Goal: Complete application form: Complete application form

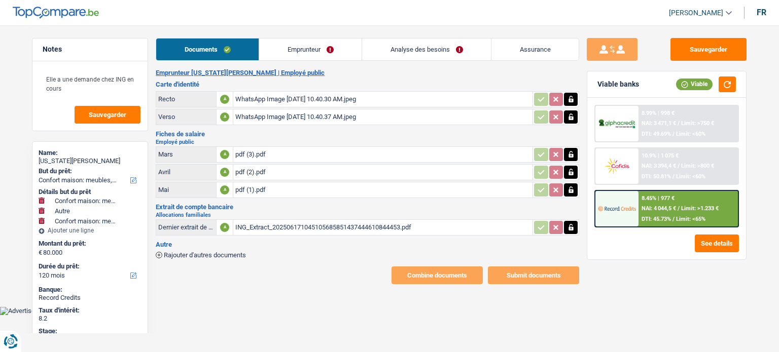
select select "household"
select select "other"
select select "household"
select select "120"
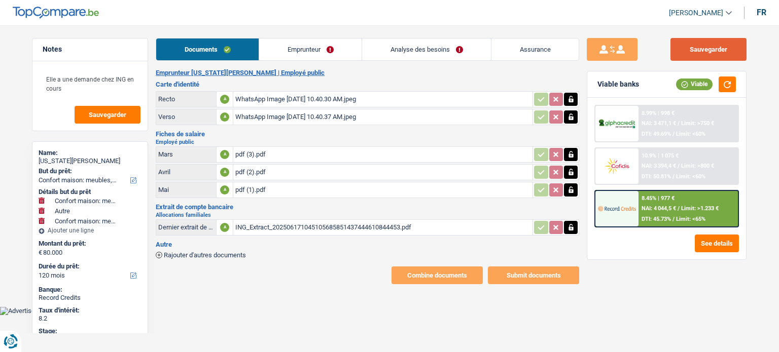
click at [700, 51] on button "Sauvegarder" at bounding box center [708, 49] width 76 height 23
select select "household"
select select "other"
select select "household"
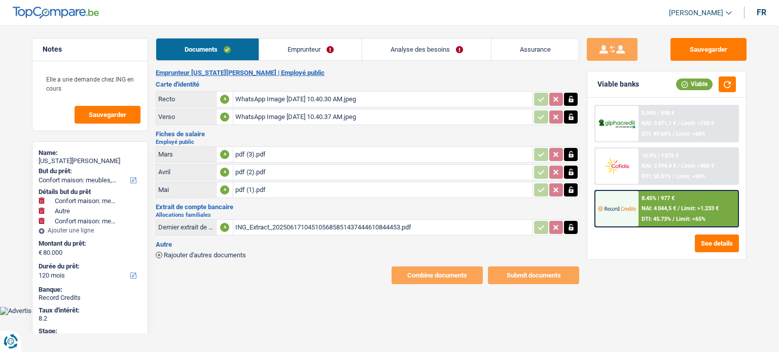
select select "120"
select select "32"
select select "ownerWithMortgage"
select select "mortgage"
select select "240"
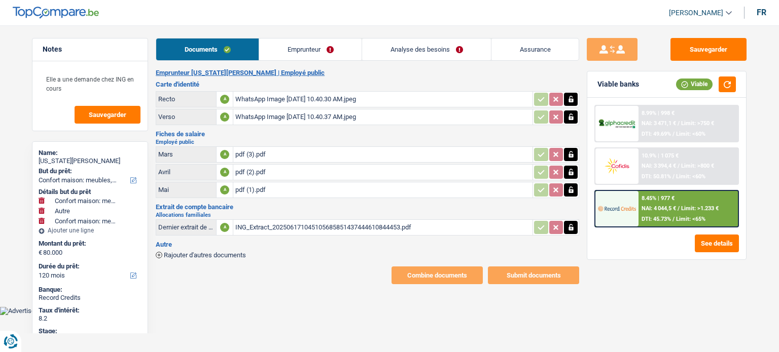
select select "cardOrCredit"
select select "renovationLoan"
select select "84"
click at [314, 53] on link "Emprunteur" at bounding box center [310, 50] width 102 height 22
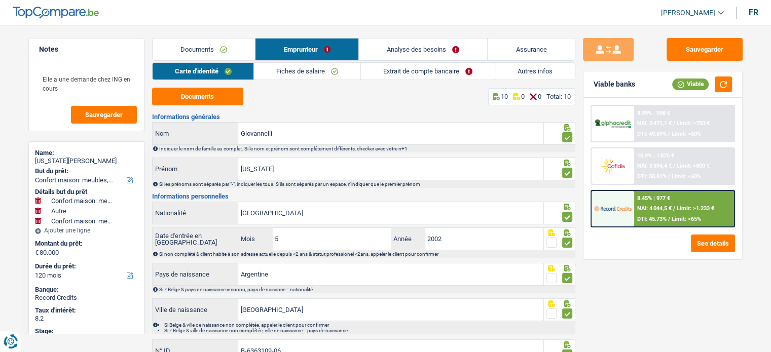
click at [510, 68] on link "Autres infos" at bounding box center [536, 71] width 80 height 17
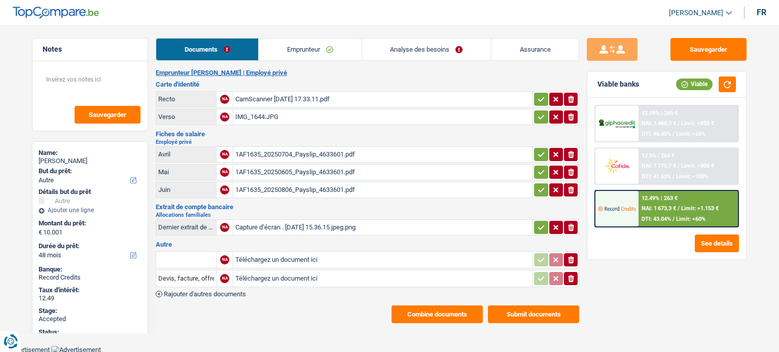
select select "other"
select select "48"
click at [406, 50] on link "Analyse des besoins" at bounding box center [426, 50] width 129 height 22
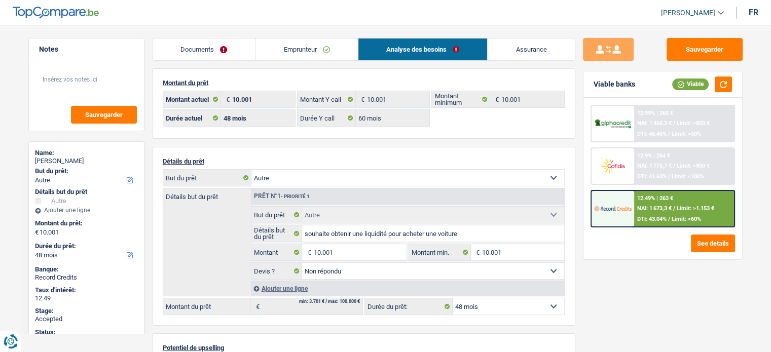
click at [300, 46] on link "Emprunteur" at bounding box center [307, 50] width 102 height 22
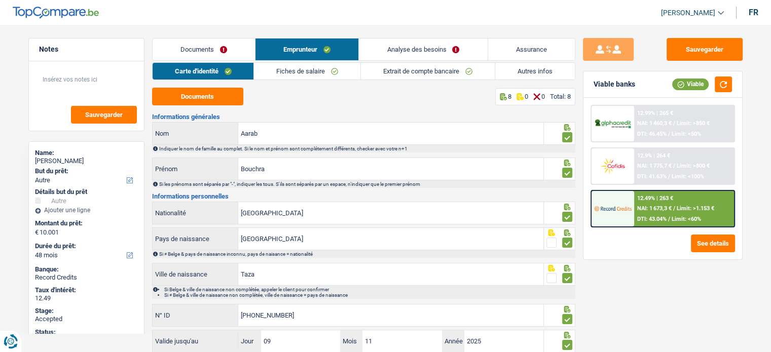
click at [430, 52] on link "Analyse des besoins" at bounding box center [423, 50] width 128 height 22
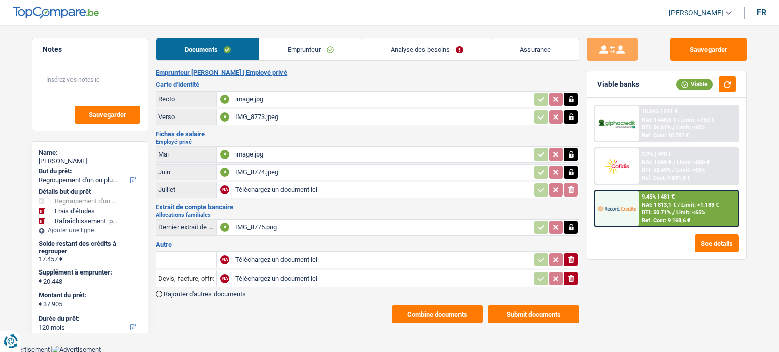
select select "refinancing"
select select "study"
select select "houseOrGarden"
select select "120"
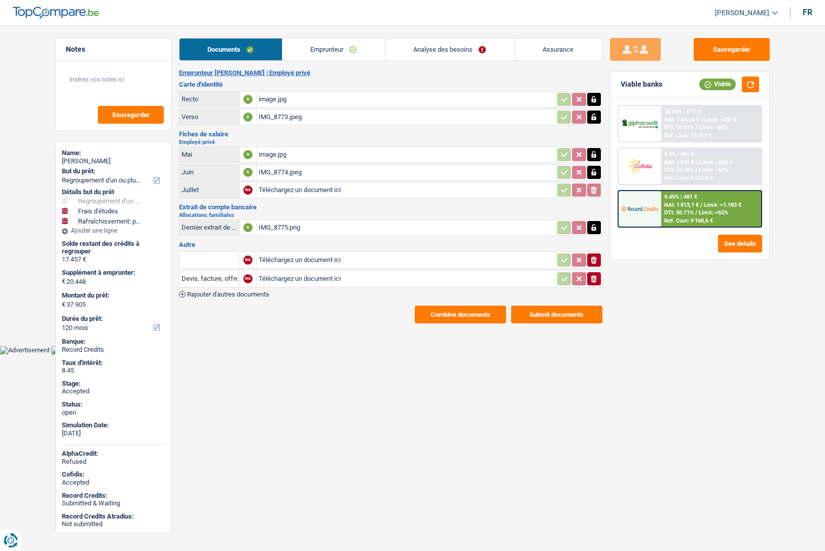
click at [324, 45] on link "Emprunteur" at bounding box center [333, 50] width 102 height 22
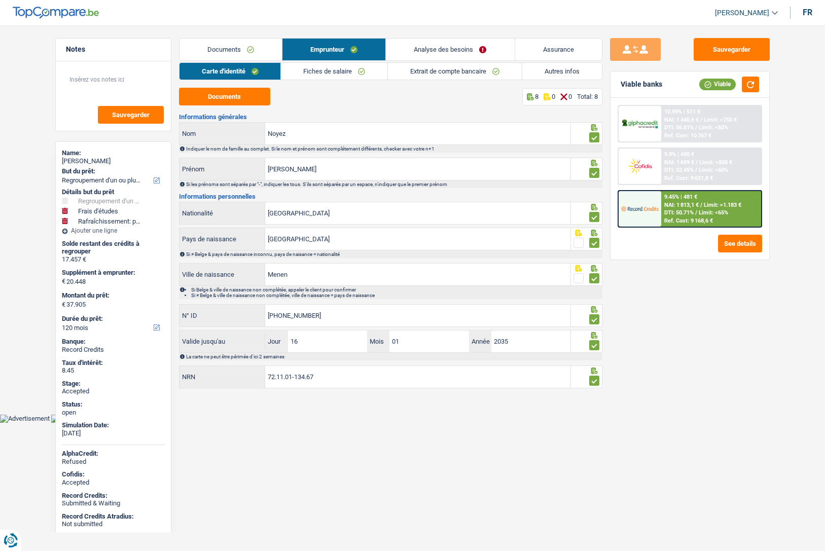
click at [422, 47] on link "Analyse des besoins" at bounding box center [450, 50] width 128 height 22
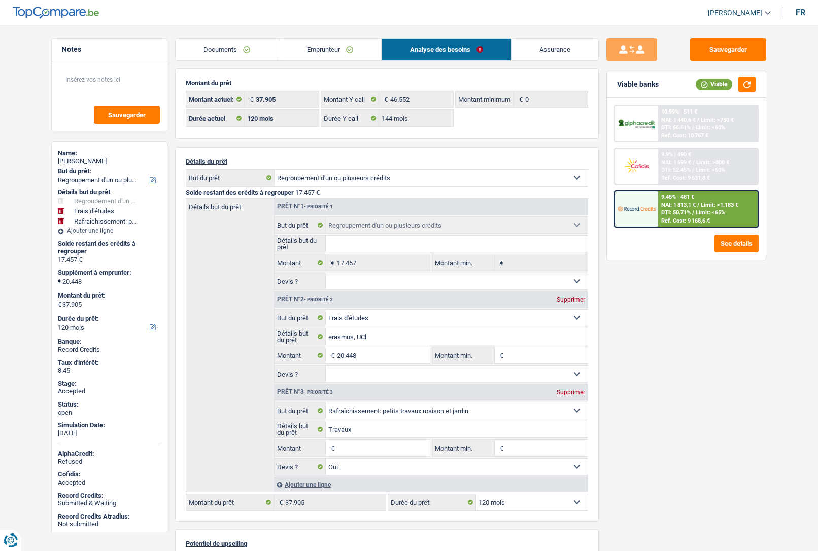
click at [316, 51] on link "Emprunteur" at bounding box center [330, 50] width 102 height 22
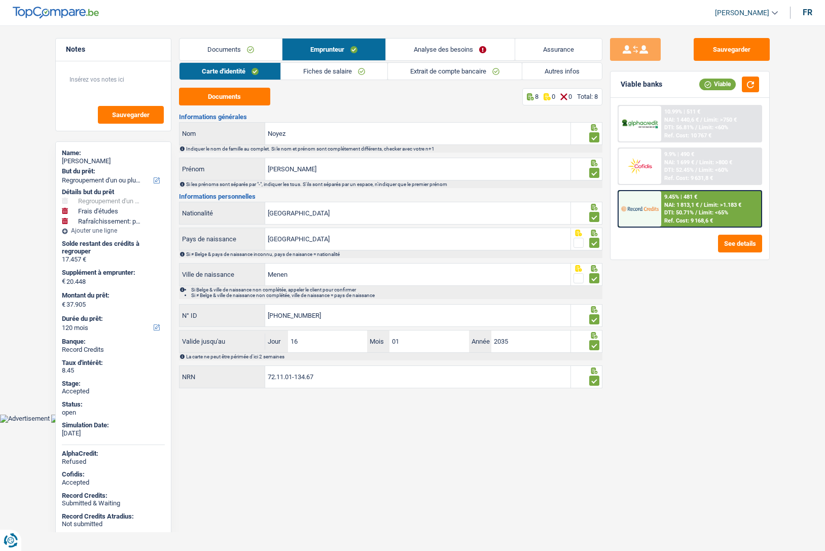
click at [550, 75] on link "Autres infos" at bounding box center [562, 71] width 80 height 17
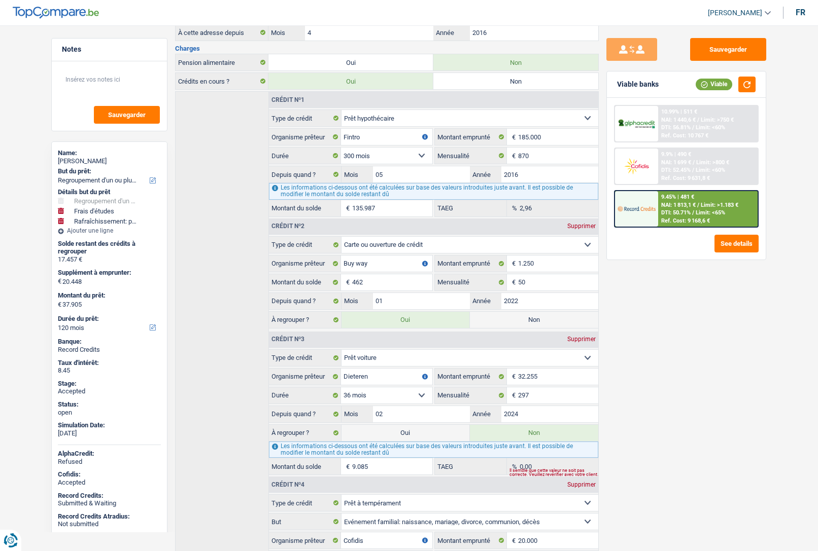
scroll to position [269, 0]
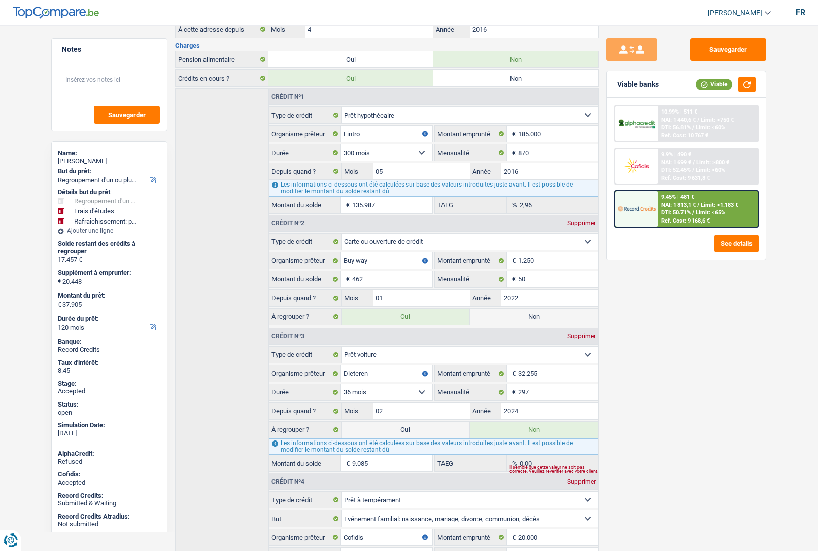
click at [28, 352] on main "Notes Sauvegarder Name: Natacha Noyez But du prêt: Confort maison: meubles, tex…" at bounding box center [409, 294] width 818 height 1096
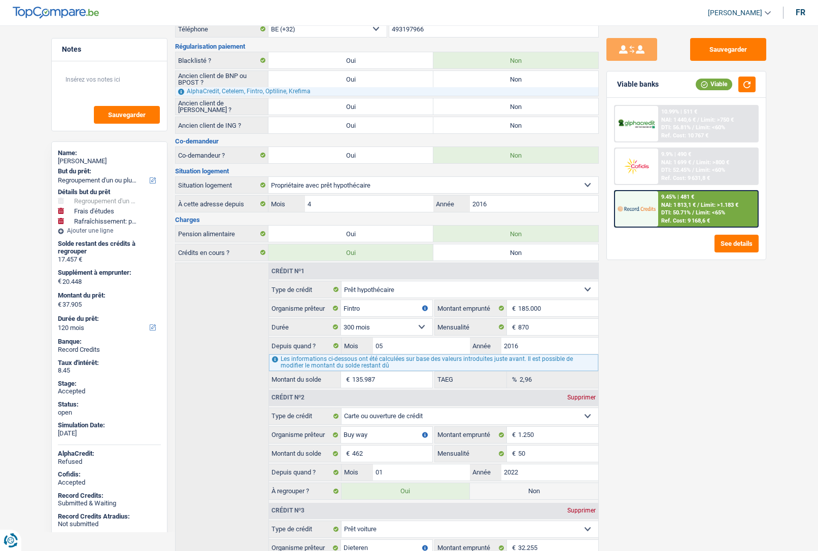
scroll to position [75, 0]
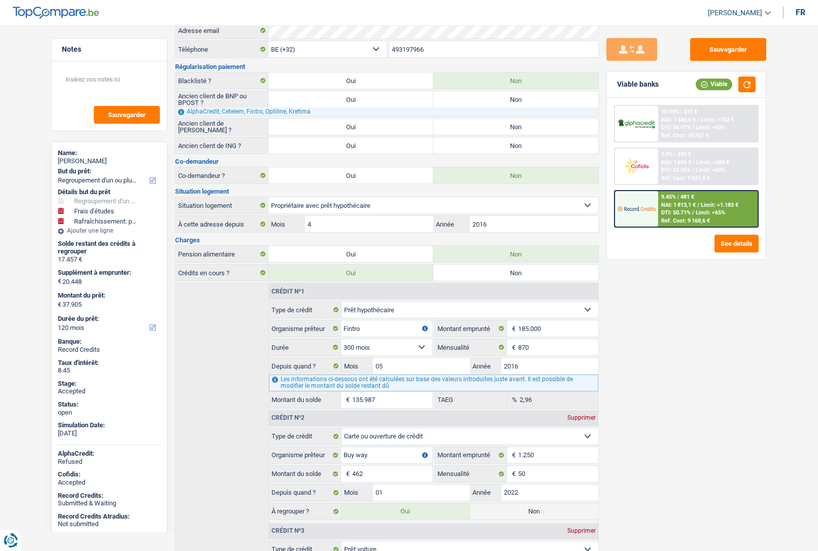
click at [40, 85] on main "Notes Sauvegarder Name: Natacha Noyez But du prêt: Confort maison: meubles, tex…" at bounding box center [409, 489] width 818 height 1096
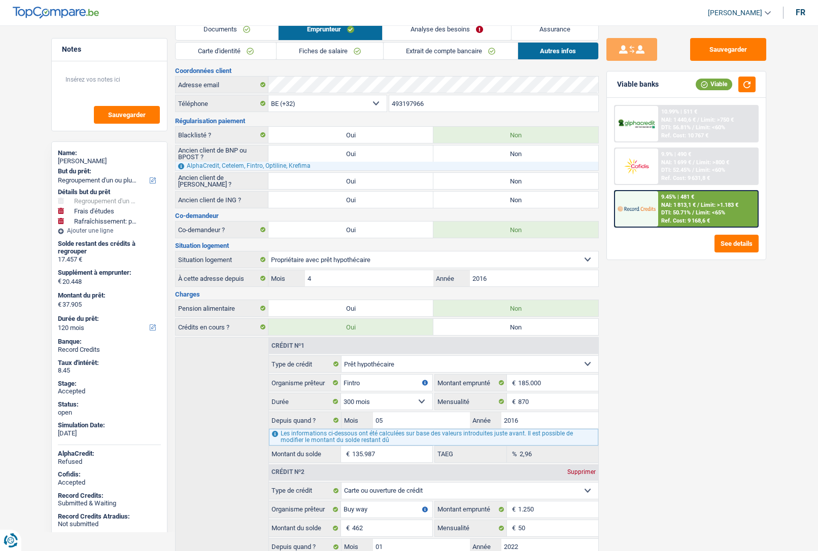
scroll to position [0, 0]
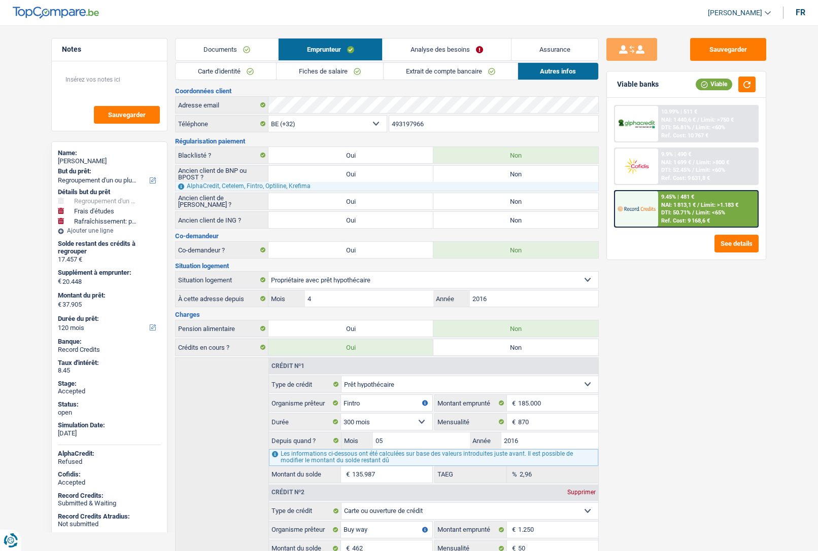
click at [446, 50] on link "Analyse des besoins" at bounding box center [446, 50] width 128 height 22
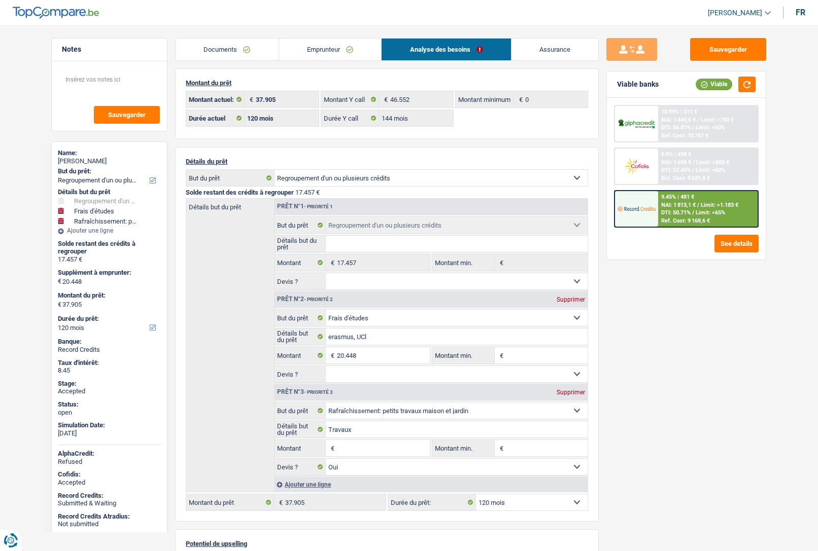
click at [339, 41] on link "Emprunteur" at bounding box center [330, 50] width 102 height 22
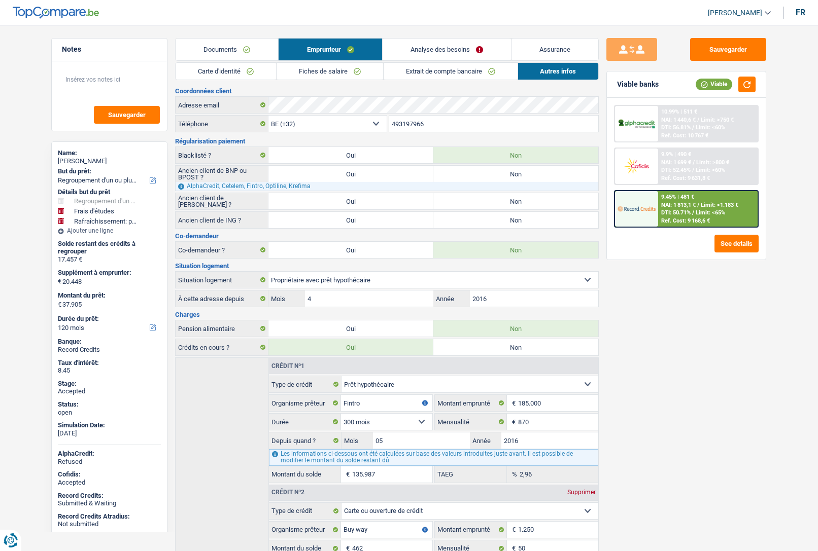
click at [447, 47] on link "Analyse des besoins" at bounding box center [446, 50] width 128 height 22
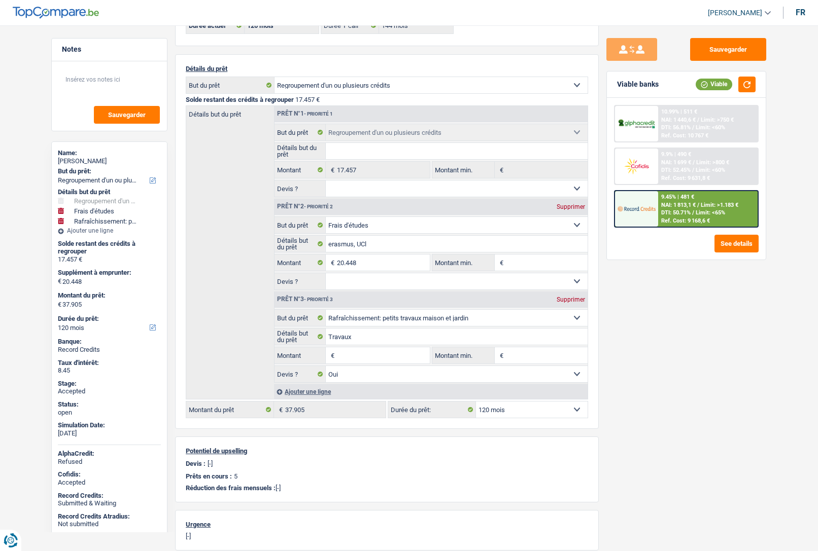
scroll to position [95, 0]
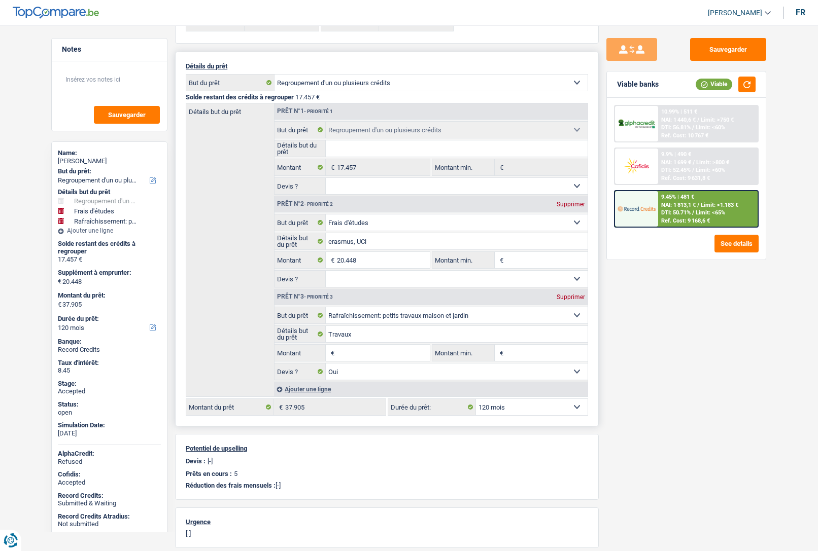
click at [345, 352] on input "Montant" at bounding box center [383, 353] width 93 height 16
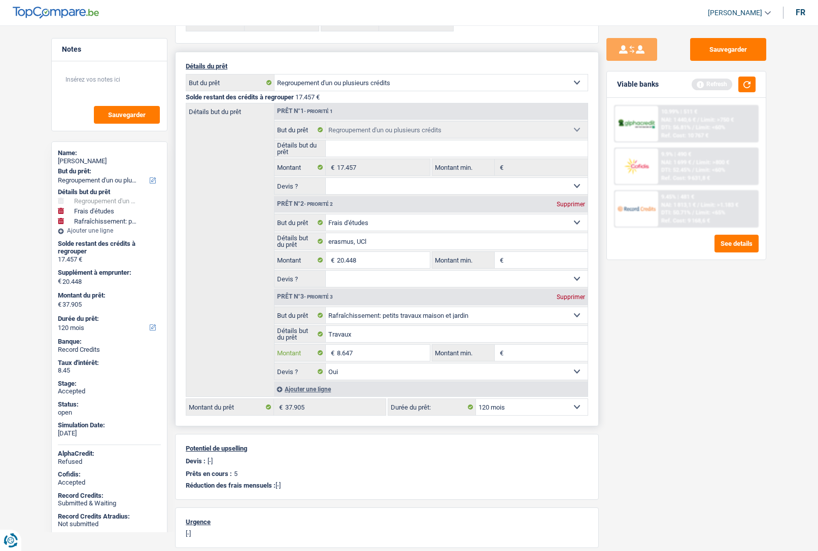
type input "8.647"
type input "29.095"
type input "46.552"
select select "144"
type input "46.552"
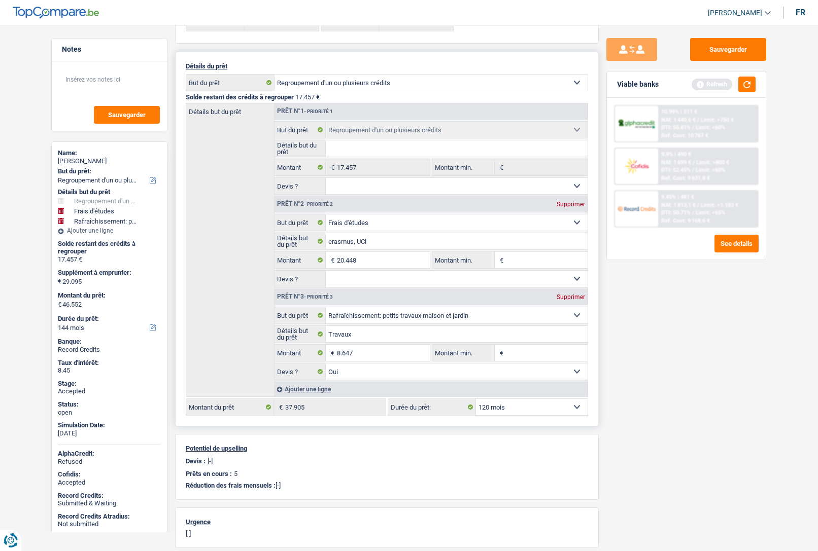
select select "144"
type input "46.552"
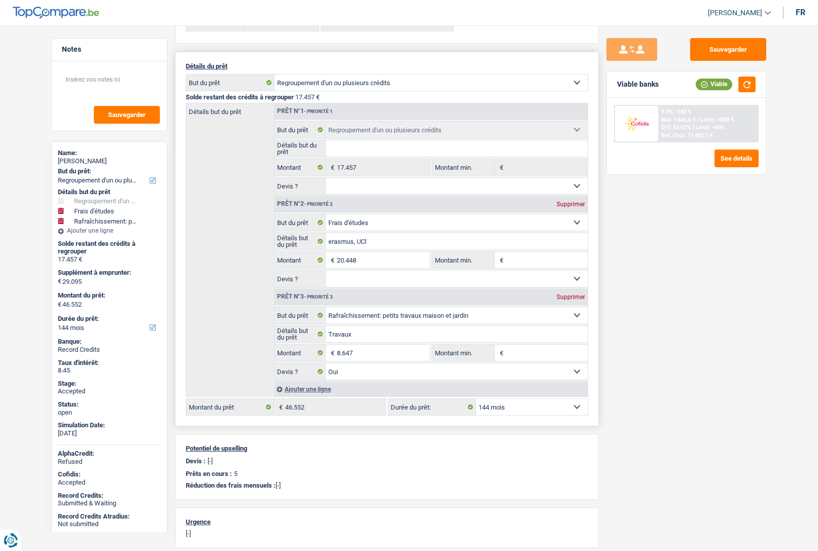
click at [497, 352] on select "12 mois 18 mois 24 mois 30 mois 36 mois 42 mois 48 mois 60 mois 72 mois 84 mois…" at bounding box center [532, 407] width 112 height 16
select select "120"
click at [476, 352] on select "12 mois 18 mois 24 mois 30 mois 36 mois 42 mois 48 mois 60 mois 72 mois 84 mois…" at bounding box center [532, 407] width 112 height 16
select select "120"
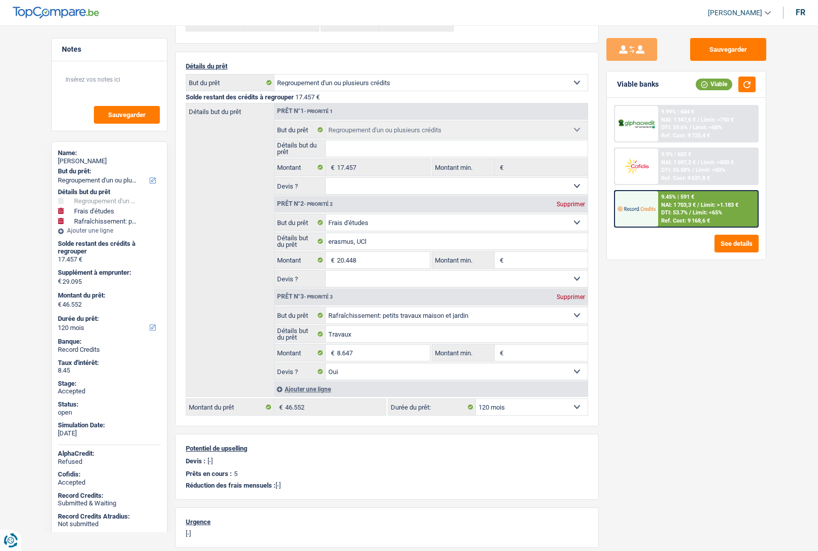
click at [643, 198] on div at bounding box center [636, 209] width 43 height 36
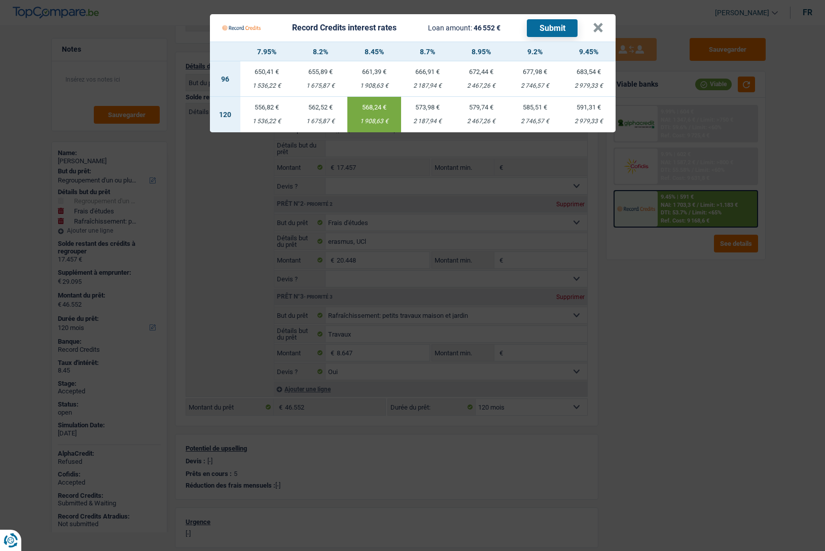
click at [380, 113] on td "568,24 € 1 908,63 €" at bounding box center [374, 115] width 54 height 36
click at [599, 33] on button "×" at bounding box center [598, 28] width 11 height 10
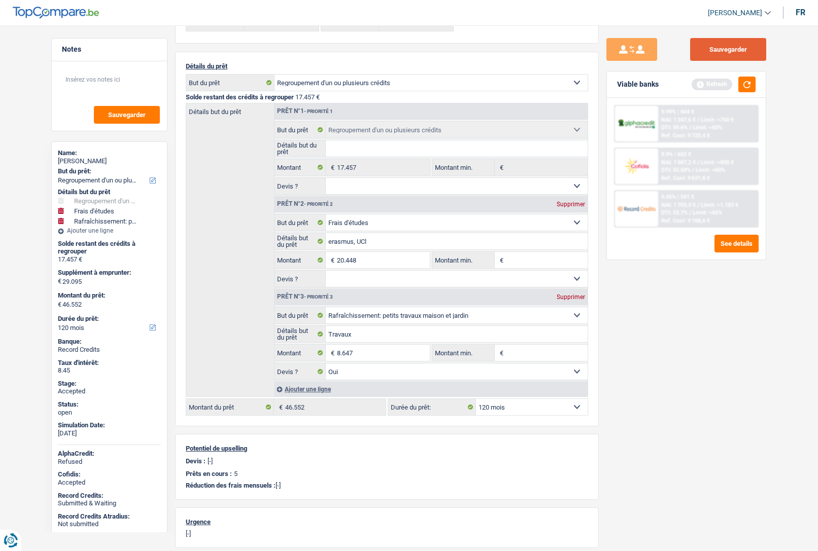
click at [723, 49] on button "Sauvegarder" at bounding box center [728, 49] width 76 height 23
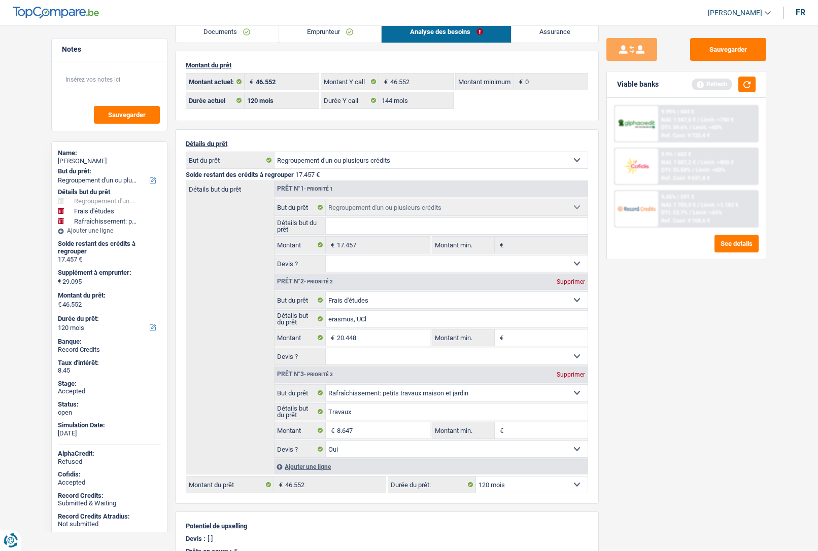
scroll to position [0, 0]
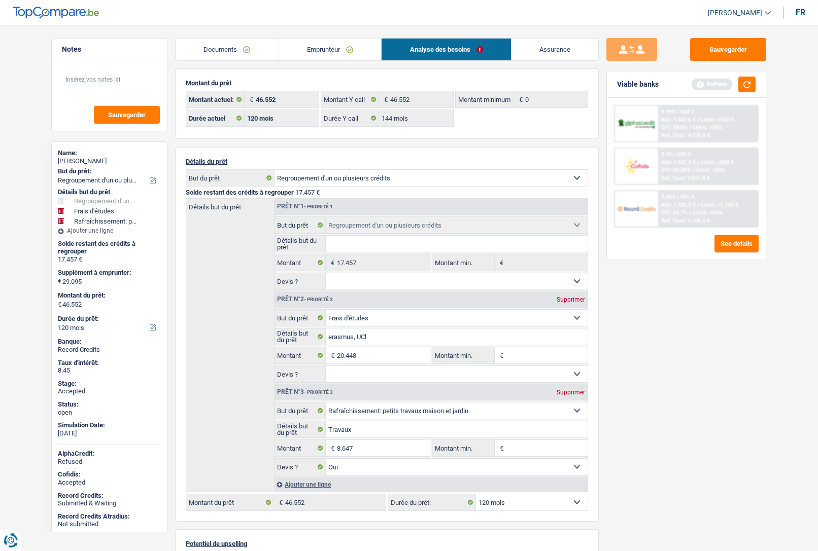
click at [565, 49] on link "Assurance" at bounding box center [554, 50] width 87 height 22
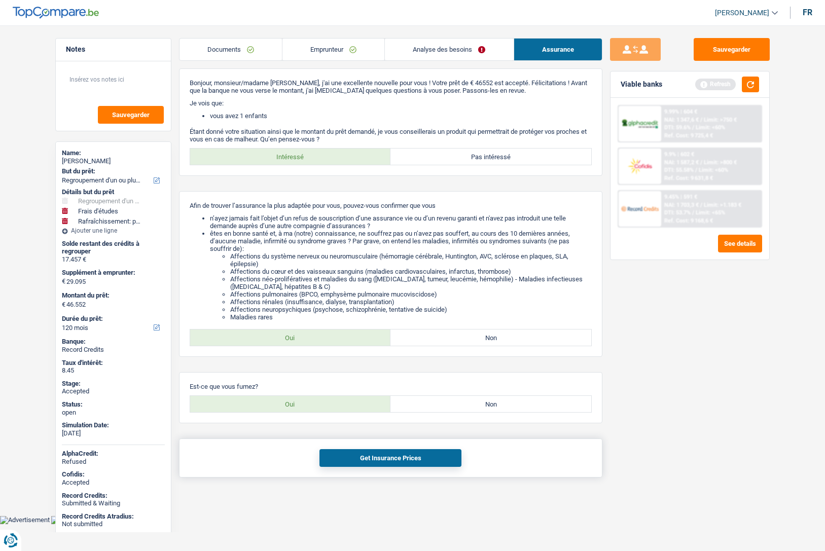
click at [406, 352] on button "Get Insurance Prices" at bounding box center [391, 458] width 142 height 18
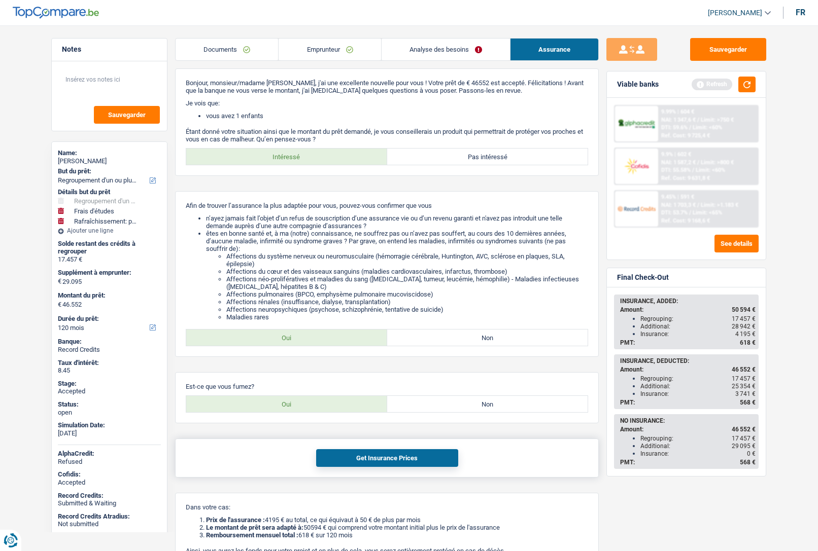
click at [426, 352] on button "Get Insurance Prices" at bounding box center [387, 458] width 142 height 18
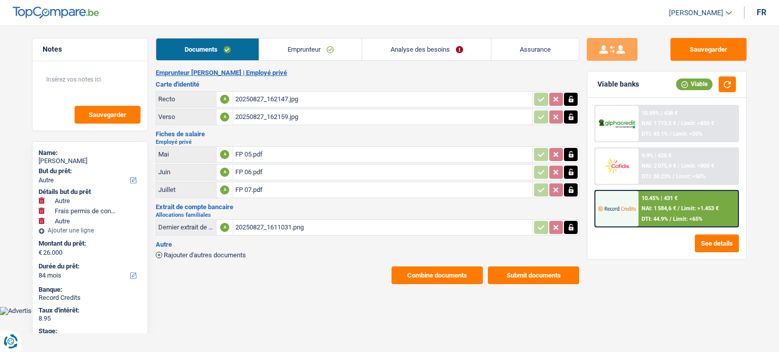
select select "other"
select select "drivingLicense"
select select "other"
select select "84"
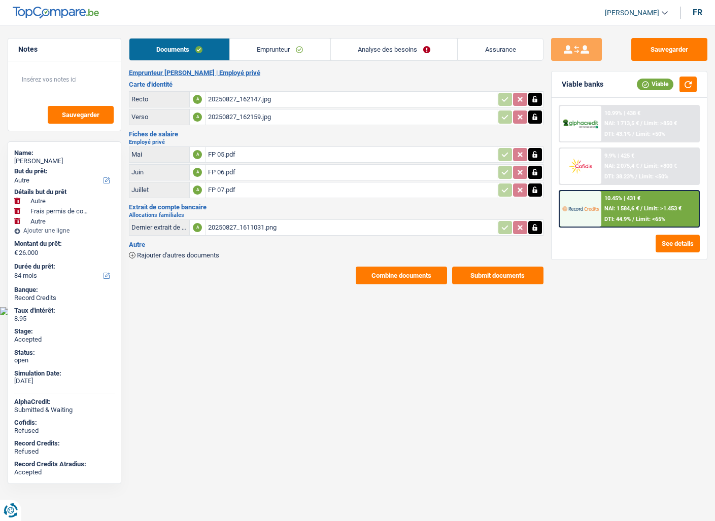
click at [291, 49] on link "Emprunteur" at bounding box center [280, 50] width 100 height 22
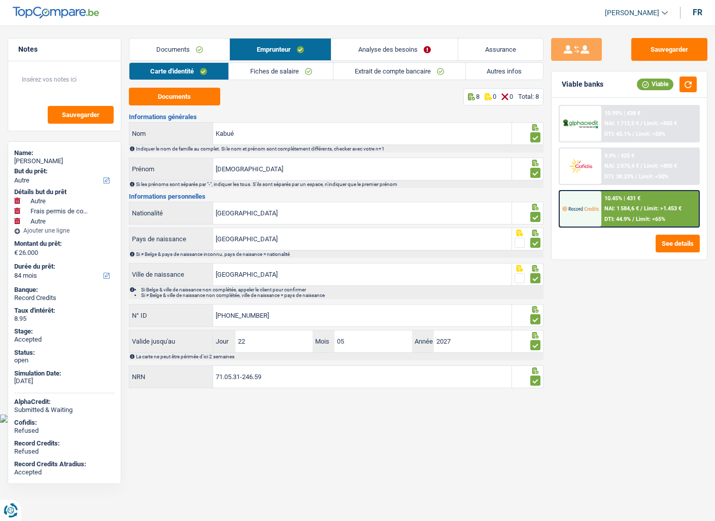
click at [393, 49] on link "Analyse des besoins" at bounding box center [394, 50] width 126 height 22
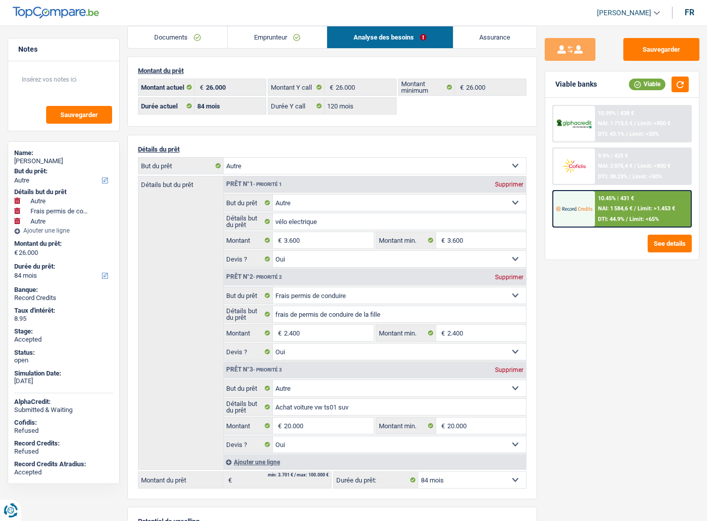
scroll to position [4, 0]
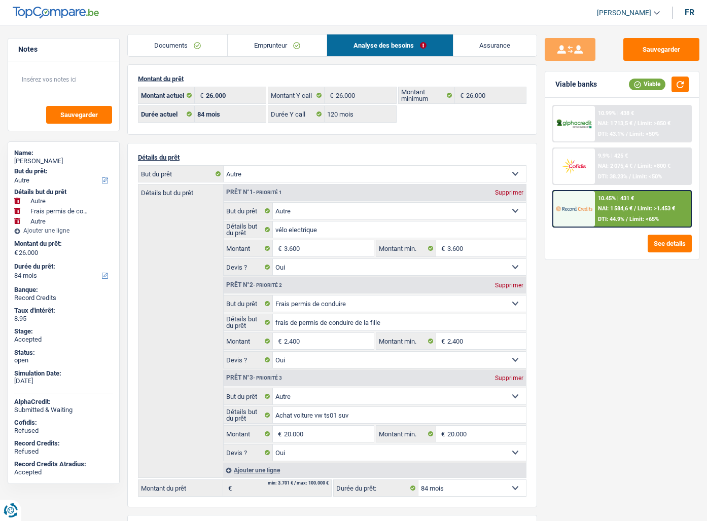
click at [190, 44] on link "Documents" at bounding box center [177, 45] width 99 height 22
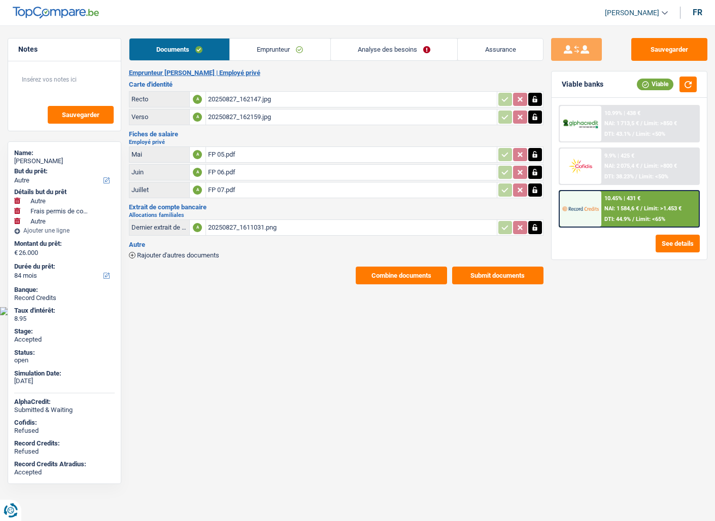
click at [388, 279] on button "Combine documents" at bounding box center [401, 276] width 91 height 18
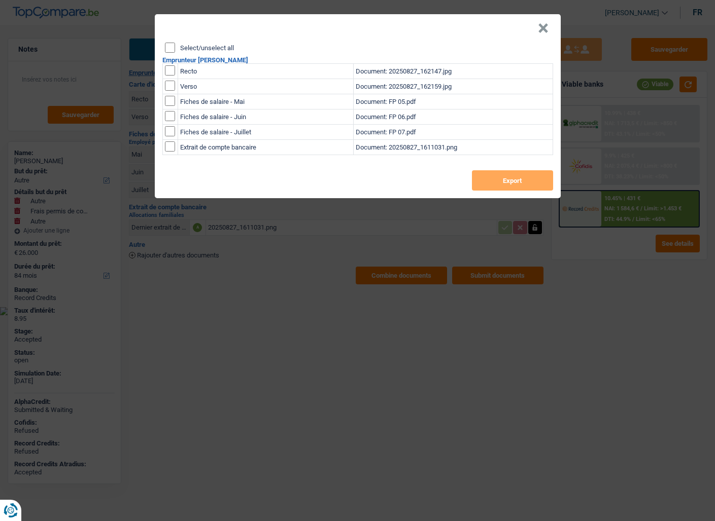
click at [171, 44] on input "Select/unselect all" at bounding box center [170, 48] width 10 height 10
checkbox input "true"
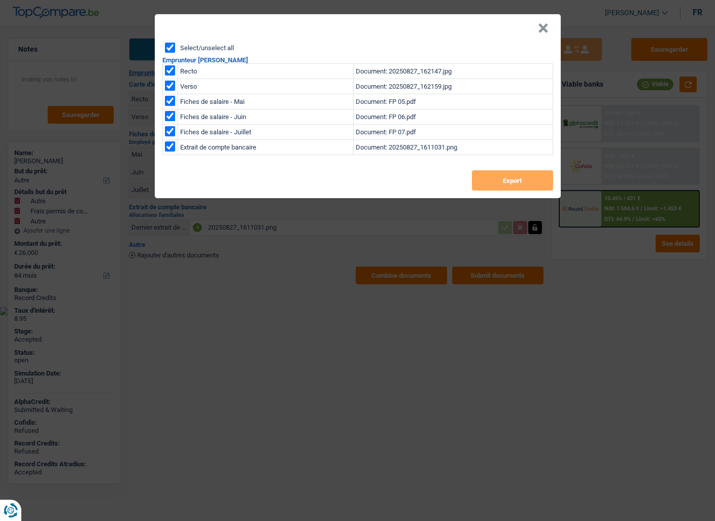
checkbox input "true"
click at [501, 175] on button "Export" at bounding box center [512, 180] width 81 height 20
click at [544, 29] on button "×" at bounding box center [543, 28] width 11 height 10
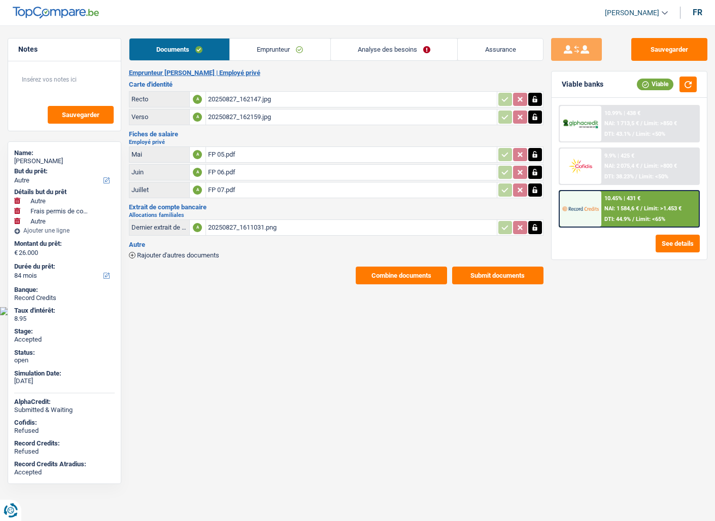
click at [275, 40] on link "Emprunteur" at bounding box center [280, 50] width 100 height 22
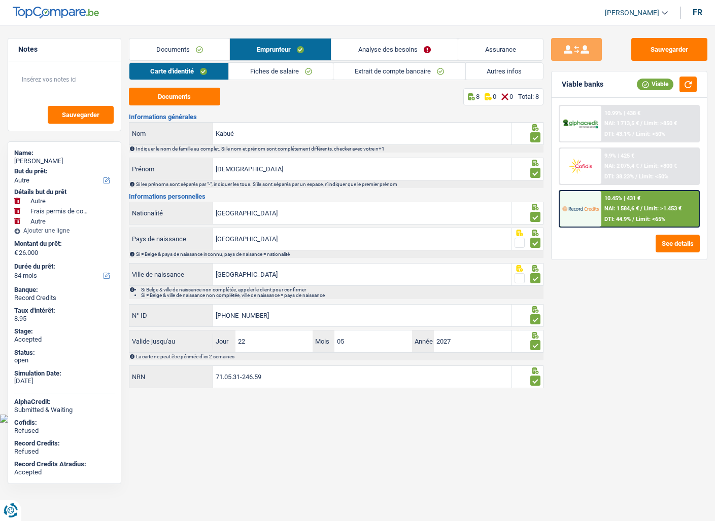
click at [265, 72] on link "Fiches de salaire" at bounding box center [281, 71] width 104 height 17
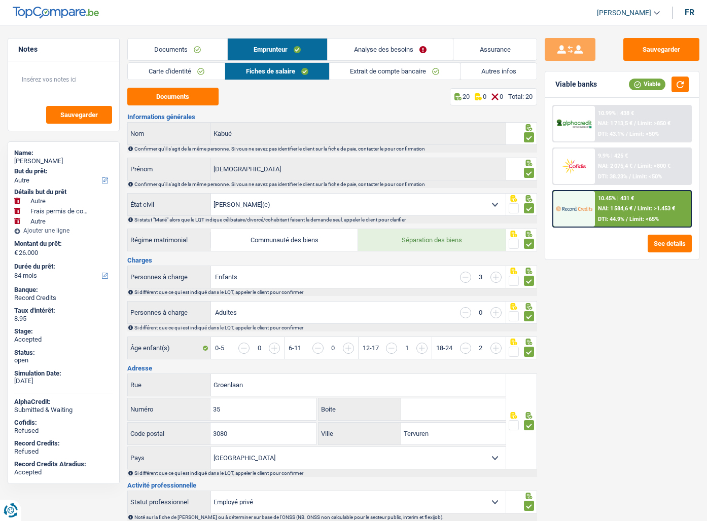
click at [492, 73] on link "Autres infos" at bounding box center [499, 71] width 76 height 17
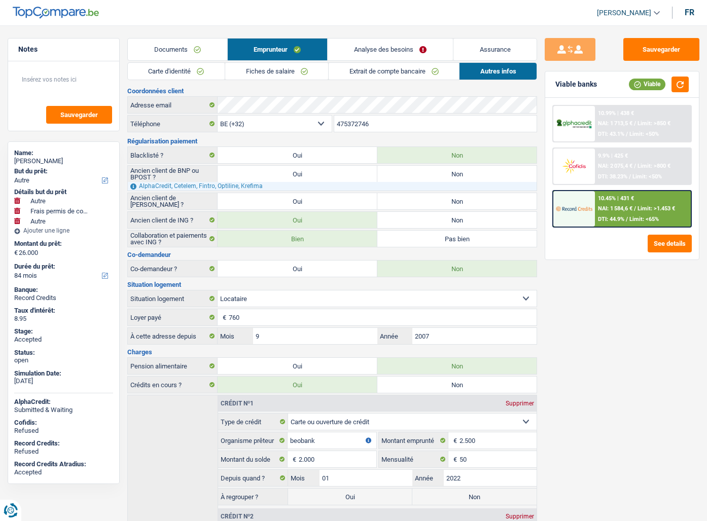
click at [270, 75] on link "Fiches de salaire" at bounding box center [276, 71] width 103 height 17
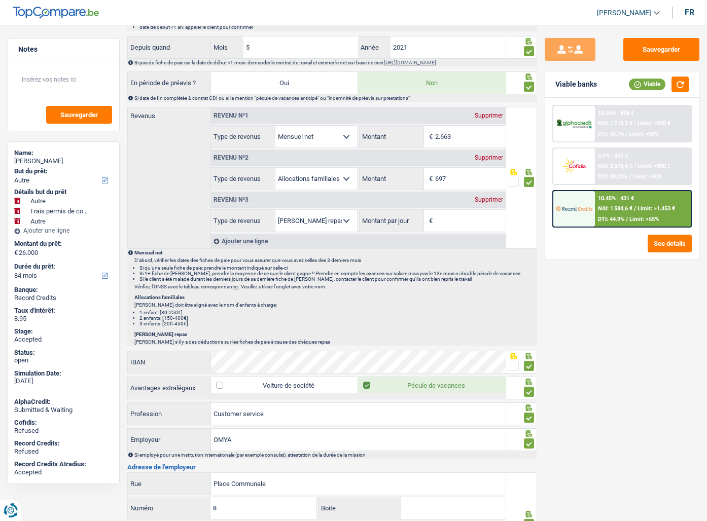
scroll to position [553, 0]
click at [705, 352] on div "Sauvegarder Viable banks Viable 10.99% | 438 € NAI: 1 713,5 € / Limit: >850 € D…" at bounding box center [622, 270] width 170 height 465
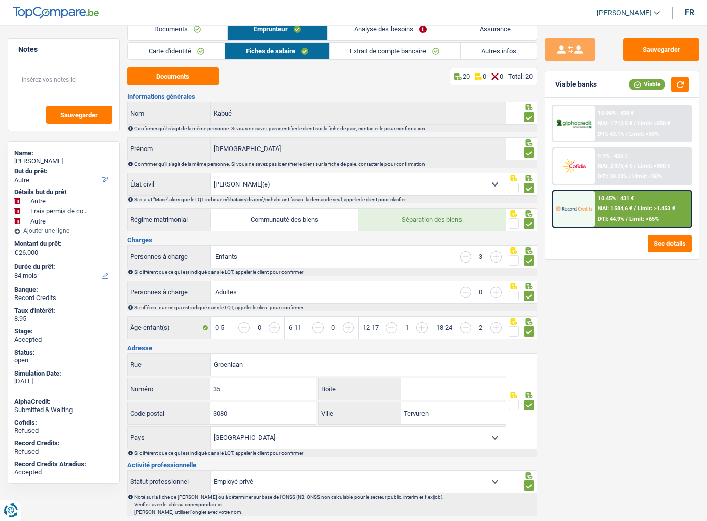
scroll to position [19, 0]
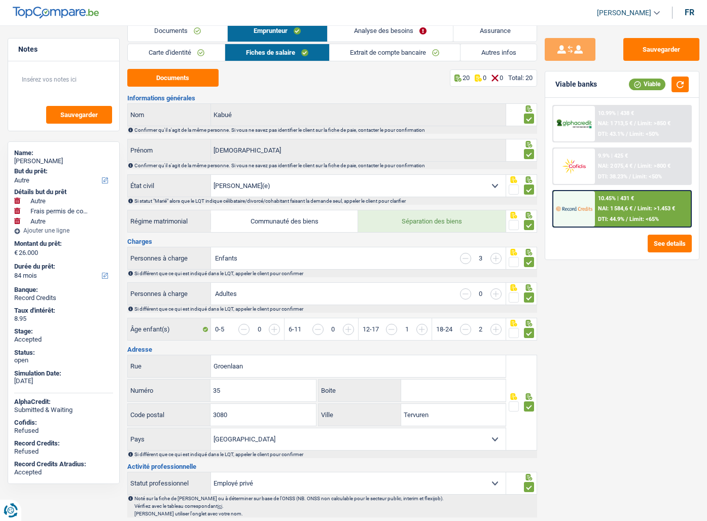
click at [379, 53] on link "Extrait de compte bancaire" at bounding box center [395, 52] width 130 height 17
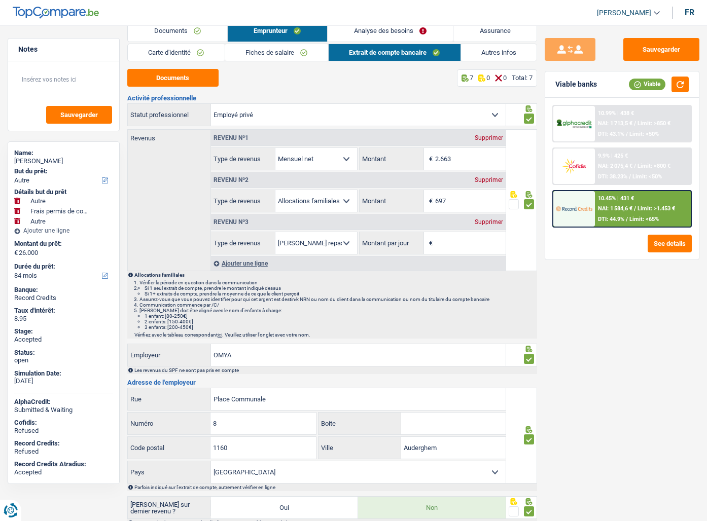
click at [383, 29] on link "Analyse des besoins" at bounding box center [390, 31] width 125 height 22
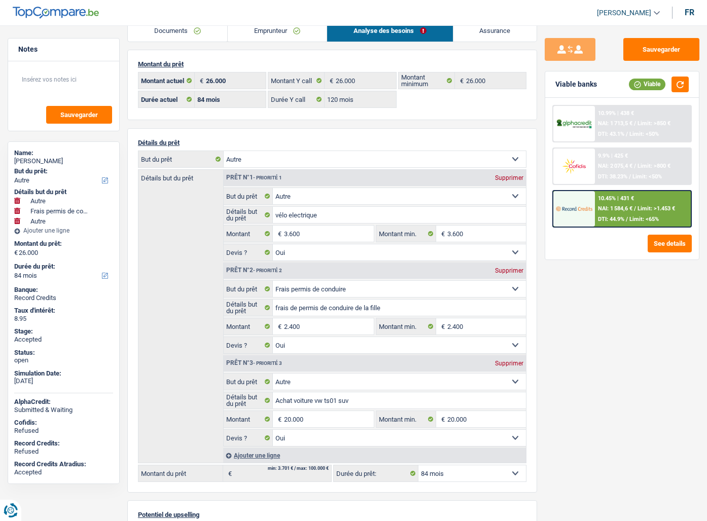
click at [269, 28] on link "Emprunteur" at bounding box center [277, 31] width 99 height 22
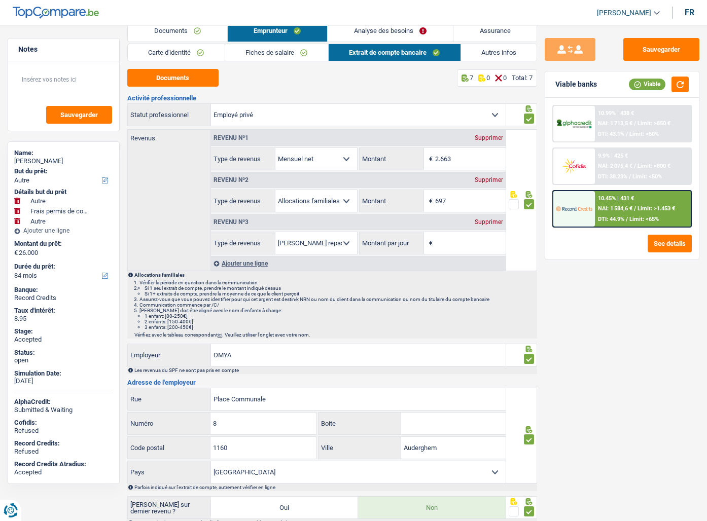
scroll to position [0, 0]
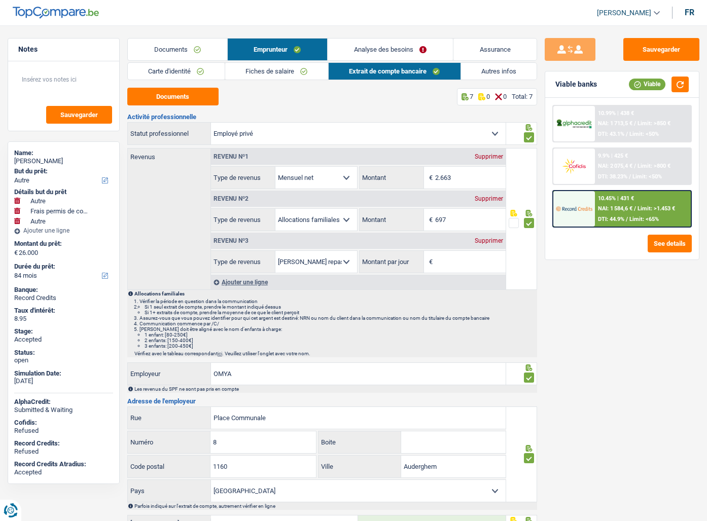
click at [490, 49] on link "Assurance" at bounding box center [495, 50] width 84 height 22
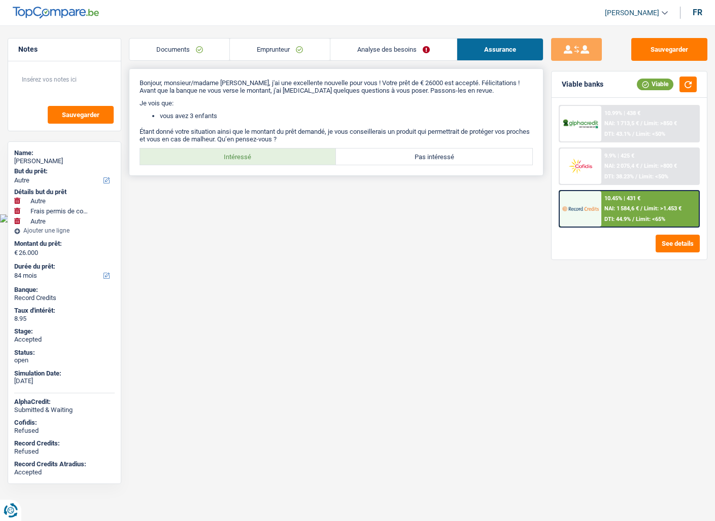
click at [278, 150] on label "Intéressé" at bounding box center [238, 157] width 196 height 16
click at [278, 150] on input "Intéressé" at bounding box center [238, 157] width 196 height 16
radio input "true"
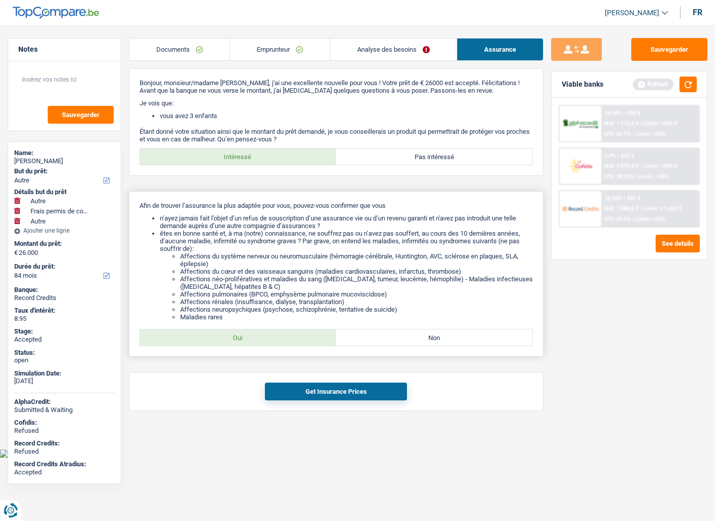
click at [261, 337] on label "Oui" at bounding box center [238, 338] width 196 height 16
click at [261, 337] on input "Oui" at bounding box center [238, 338] width 196 height 16
radio input "true"
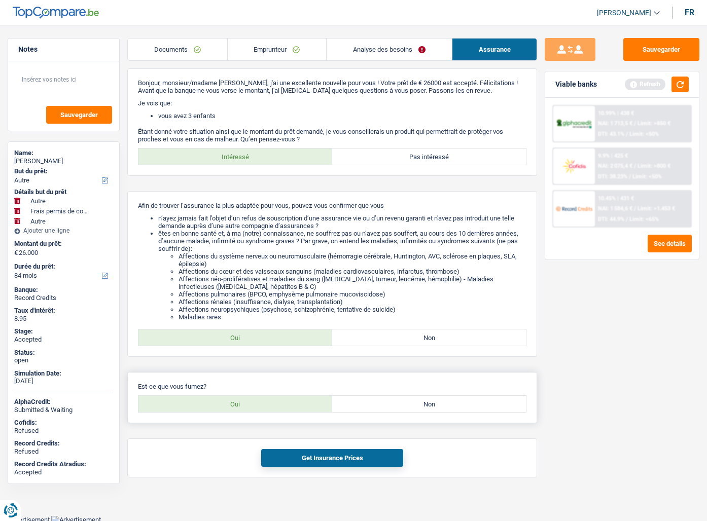
click at [289, 352] on label "Oui" at bounding box center [235, 404] width 194 height 16
click at [289, 352] on input "Oui" at bounding box center [235, 404] width 194 height 16
radio input "true"
click at [311, 352] on button "Get Insurance Prices" at bounding box center [332, 458] width 142 height 18
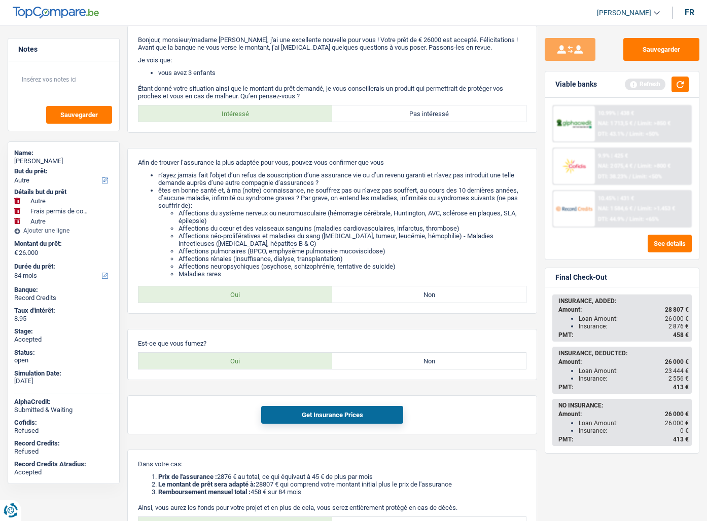
scroll to position [47, 0]
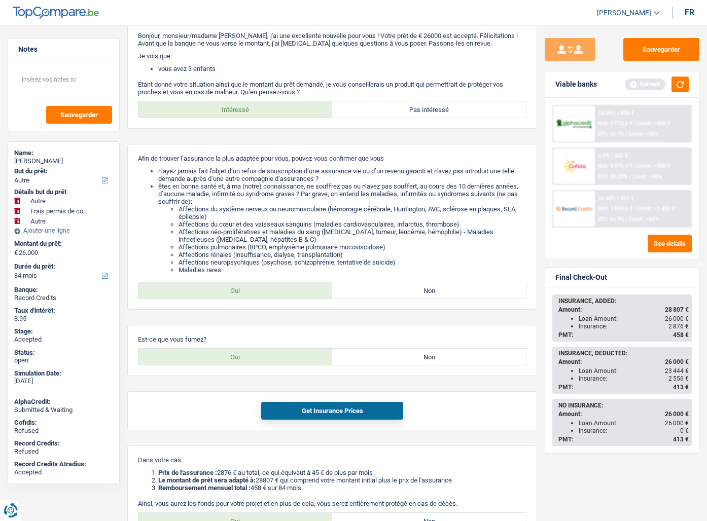
click at [622, 352] on div "Sauvegarder Viable banks Refresh 10.99% | 438 € NAI: 1 713,5 € / Limit: >850 € …" at bounding box center [622, 270] width 170 height 465
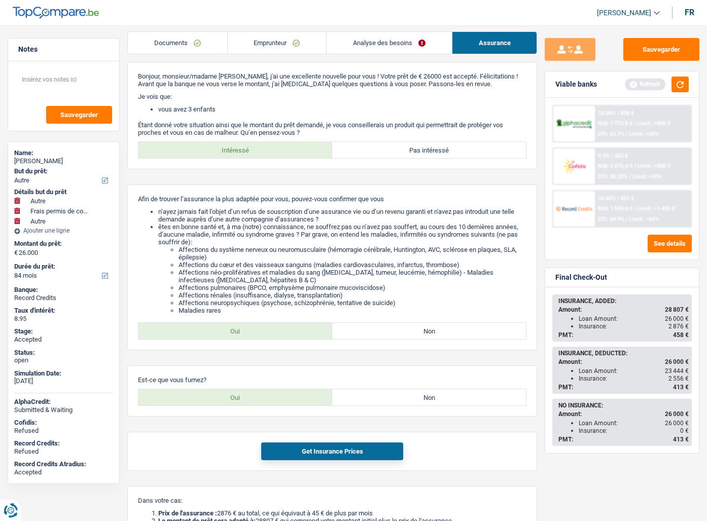
scroll to position [0, 0]
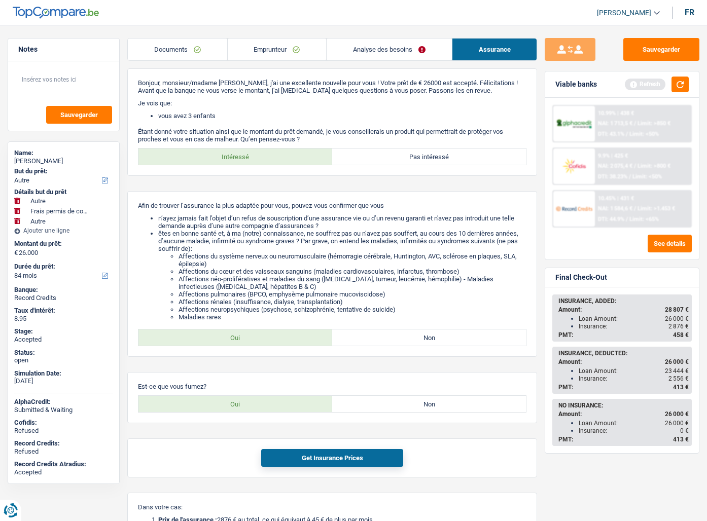
click at [272, 46] on link "Emprunteur" at bounding box center [277, 50] width 99 height 22
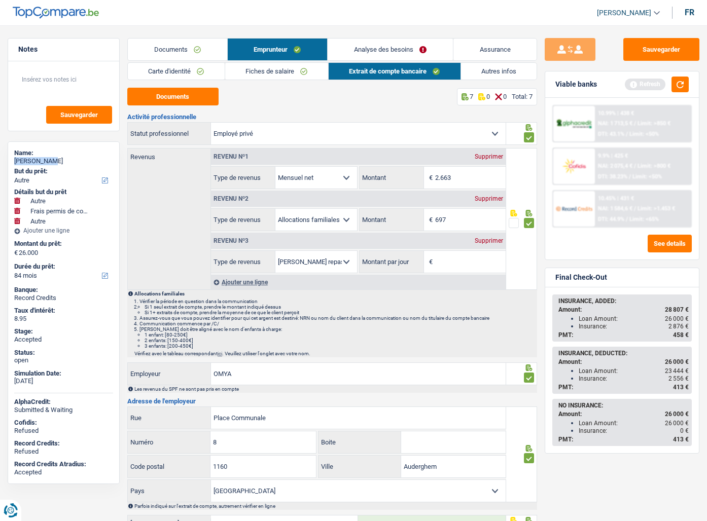
drag, startPoint x: 49, startPoint y: 162, endPoint x: 15, endPoint y: 166, distance: 34.2
click at [15, 166] on div "Name: Dioré Kabué" at bounding box center [63, 158] width 99 height 18
copy div "Dioré Kabué"
click at [478, 68] on link "Autres infos" at bounding box center [499, 71] width 76 height 17
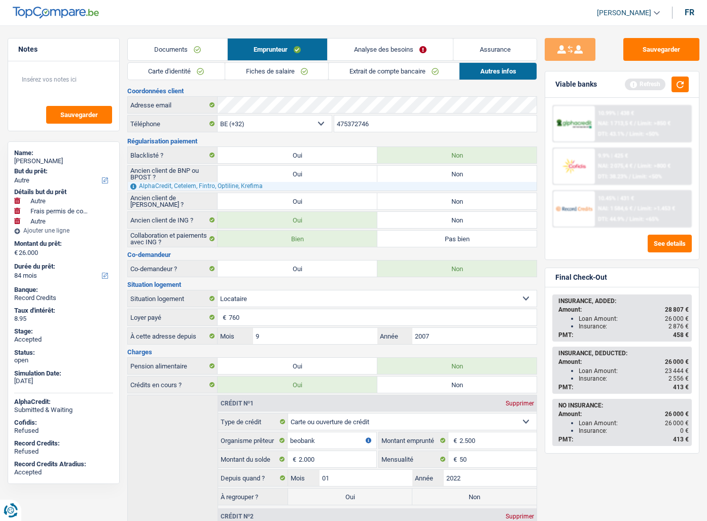
click at [374, 125] on input "475372746" at bounding box center [435, 124] width 202 height 16
click at [665, 48] on button "Sauvegarder" at bounding box center [661, 49] width 76 height 23
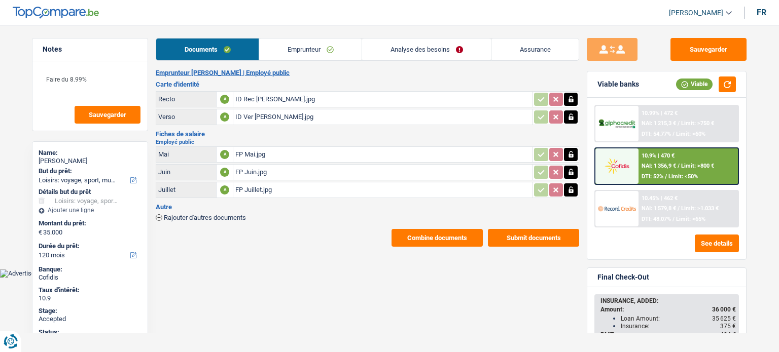
select select "hobbies"
select select "120"
click at [525, 239] on button "Submit documents" at bounding box center [533, 238] width 91 height 18
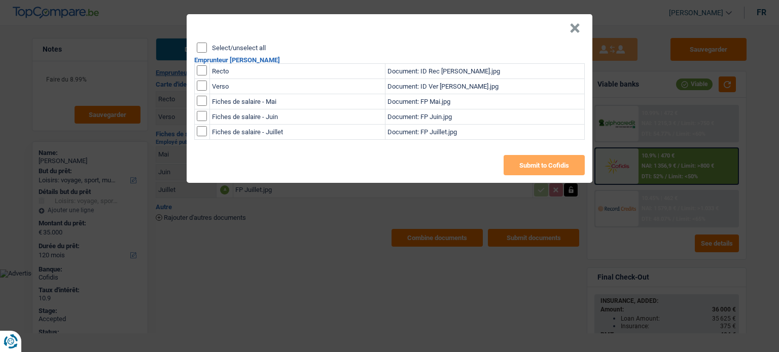
click at [201, 50] on input "Select/unselect all" at bounding box center [202, 48] width 10 height 10
checkbox input "true"
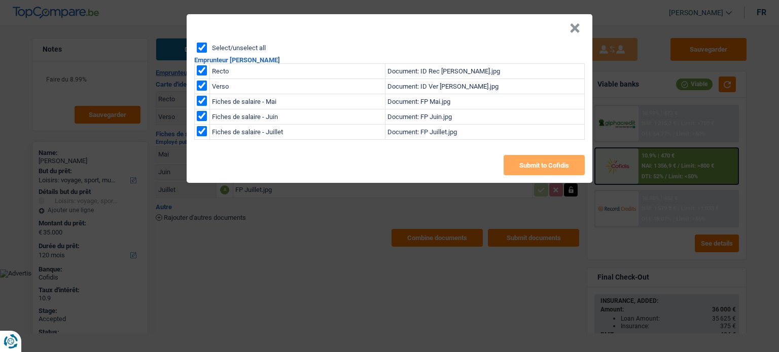
checkbox input "true"
click at [571, 32] on button "×" at bounding box center [575, 28] width 11 height 10
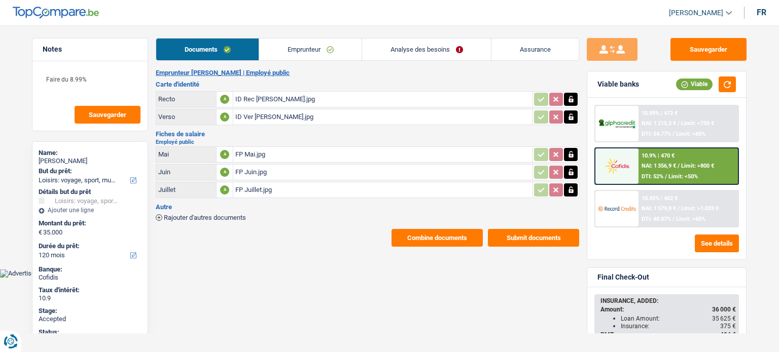
click at [316, 40] on link "Emprunteur" at bounding box center [310, 50] width 102 height 22
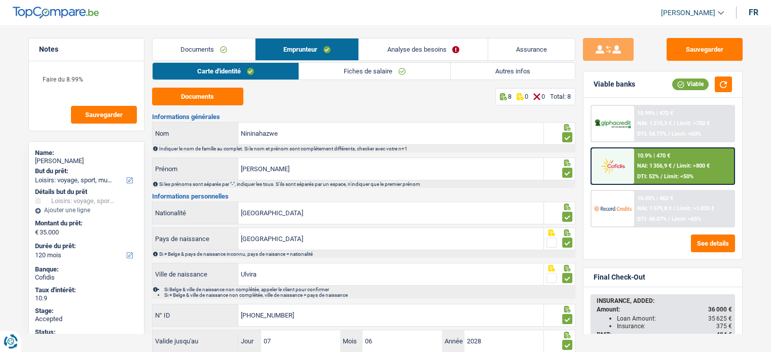
click at [514, 68] on link "Autres infos" at bounding box center [513, 71] width 124 height 17
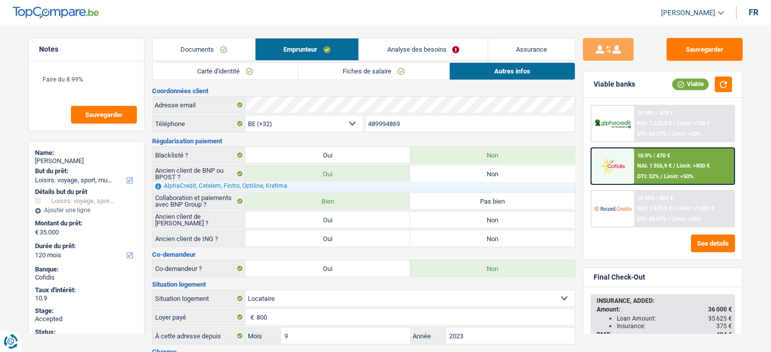
click at [236, 70] on link "Carte d'identité" at bounding box center [225, 71] width 145 height 17
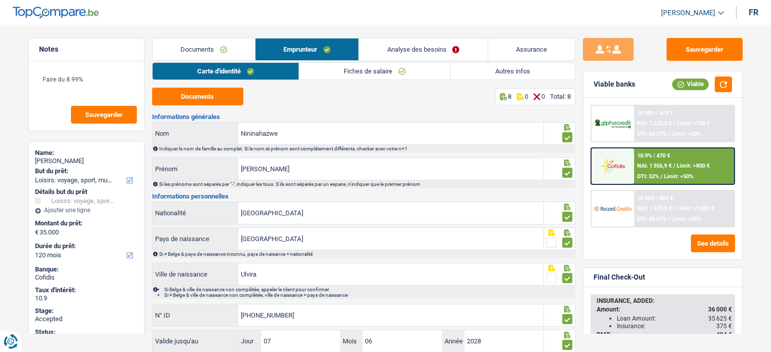
click at [348, 121] on div "Informations générales Nininahazwe Nom Indiquer le nom de famille au complet. S…" at bounding box center [363, 252] width 423 height 276
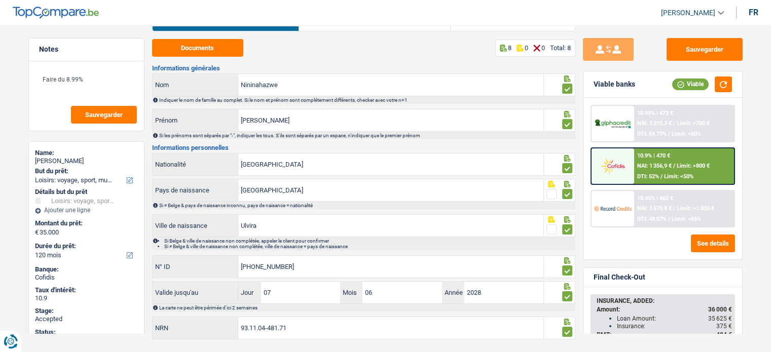
scroll to position [67, 0]
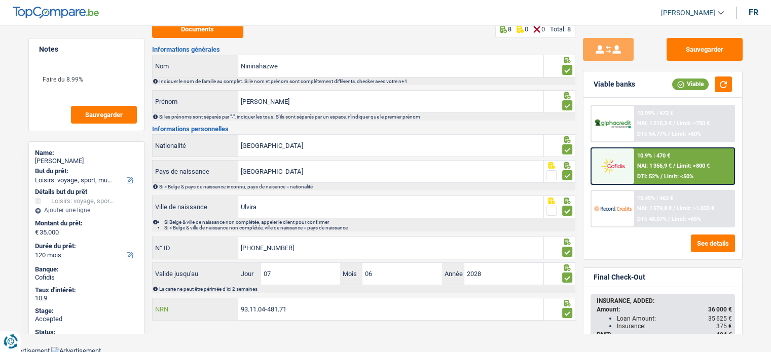
click at [294, 306] on input "93.11.04-481.71" at bounding box center [390, 310] width 305 height 22
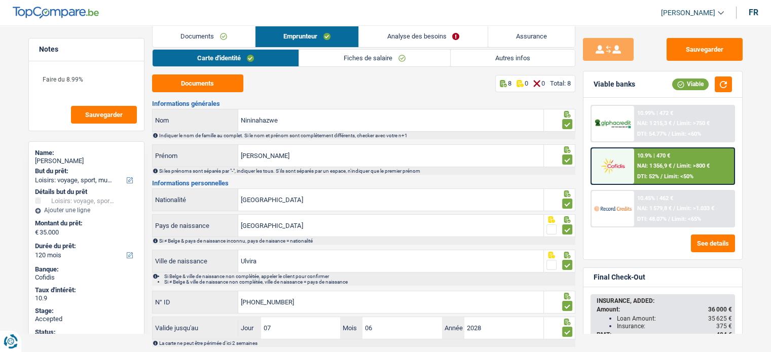
scroll to position [10, 0]
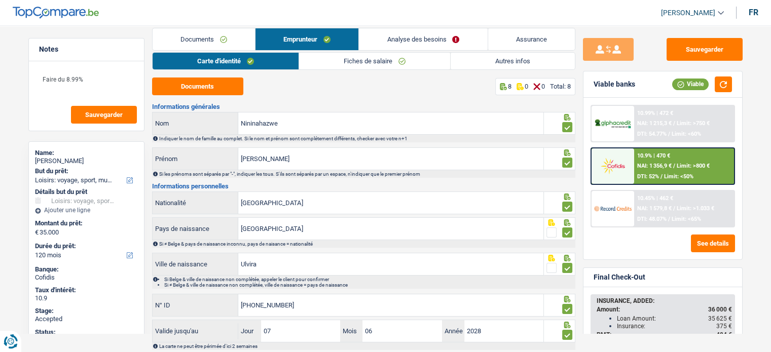
click at [351, 64] on link "Fiches de salaire" at bounding box center [374, 61] width 151 height 17
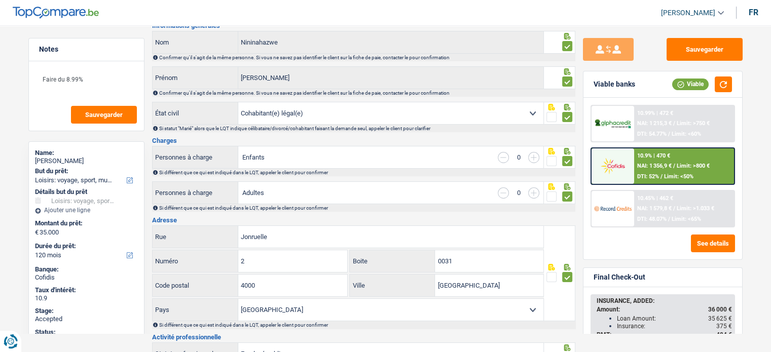
scroll to position [104, 0]
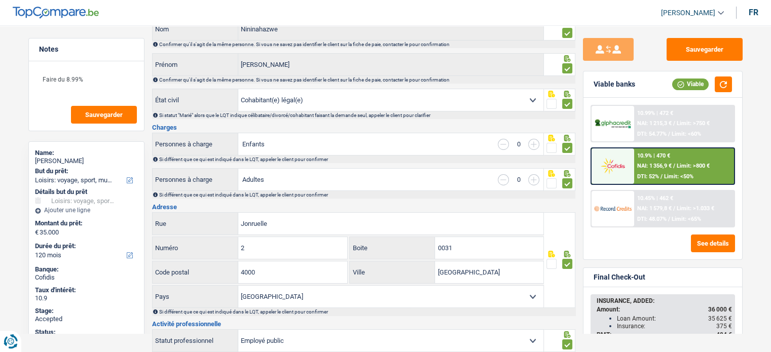
click at [144, 209] on div "Name: Nicolas Nininahazwe But du prêt: Confort maison: meubles, textile, peintu…" at bounding box center [86, 303] width 116 height 323
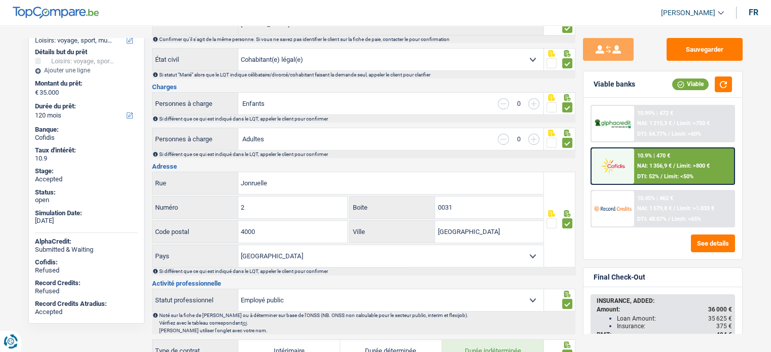
scroll to position [0, 0]
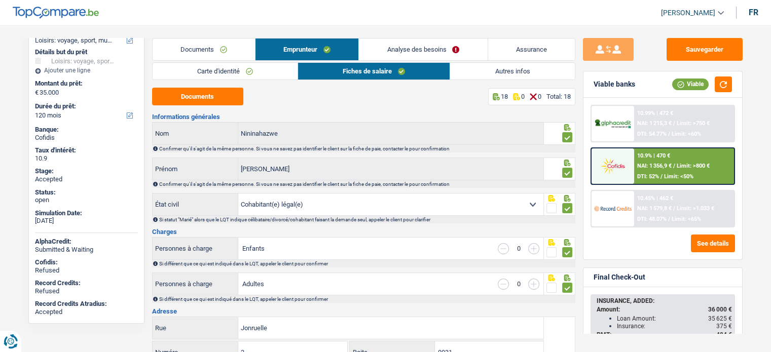
click at [142, 82] on div "Name: Nicolas Nininahazwe But du prêt: Confort maison: meubles, textile, peintu…" at bounding box center [86, 163] width 116 height 323
click at [215, 47] on link "Documents" at bounding box center [204, 50] width 102 height 22
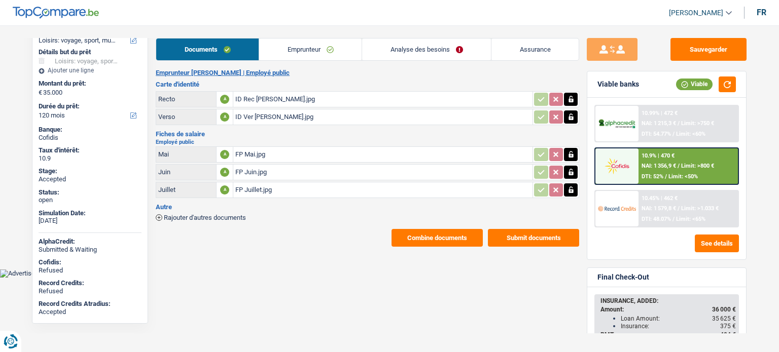
click at [311, 51] on link "Emprunteur" at bounding box center [310, 50] width 102 height 22
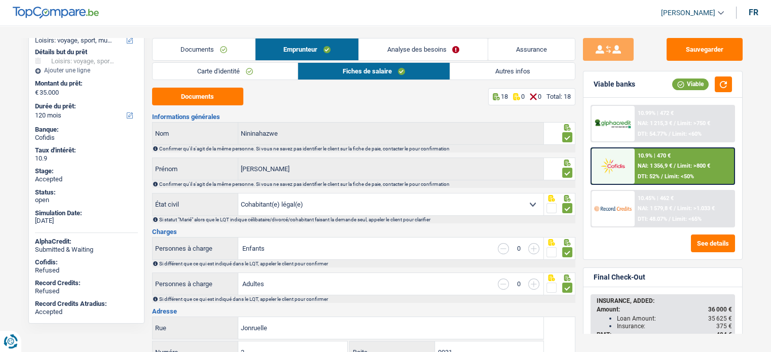
click at [219, 70] on link "Carte d'identité" at bounding box center [225, 71] width 145 height 17
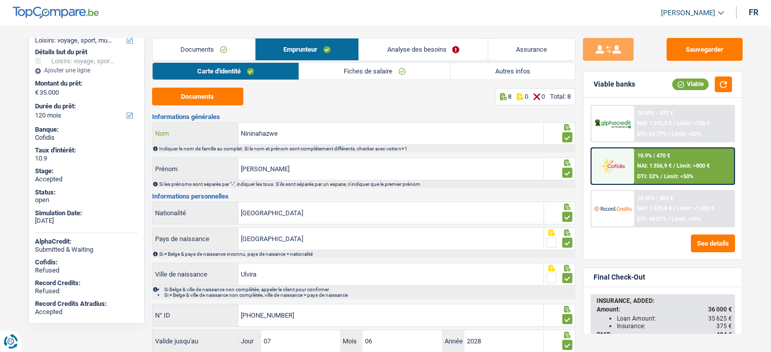
click at [261, 136] on input "Nininahazwe" at bounding box center [390, 134] width 305 height 22
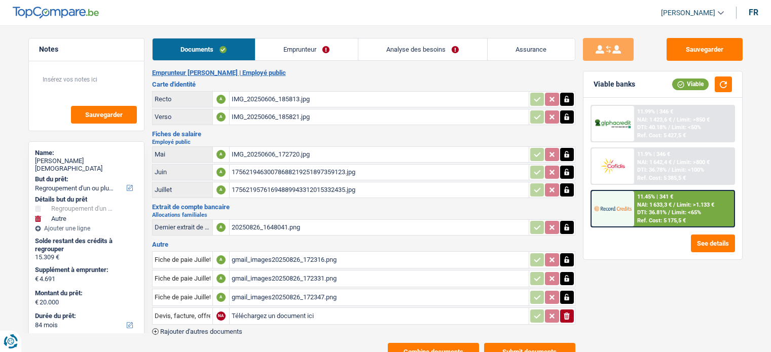
select select "refinancing"
select select "other"
select select "84"
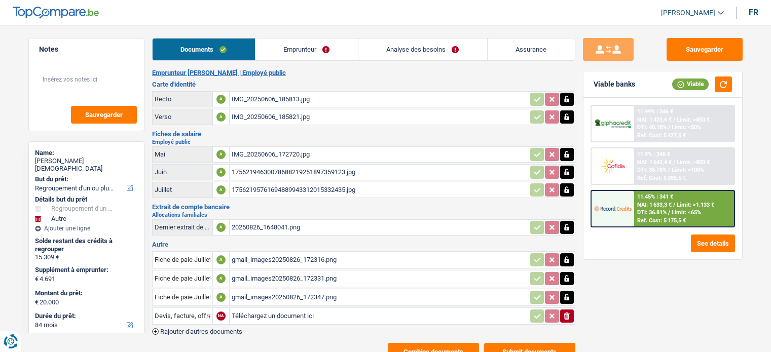
select select "84"
select select "refinancing"
select select "yes"
select select "other"
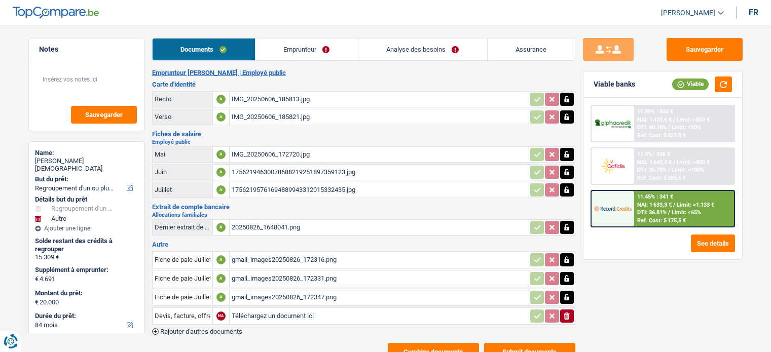
select select "not_answered"
select select "84"
click at [406, 49] on link "Analyse des besoins" at bounding box center [423, 50] width 129 height 22
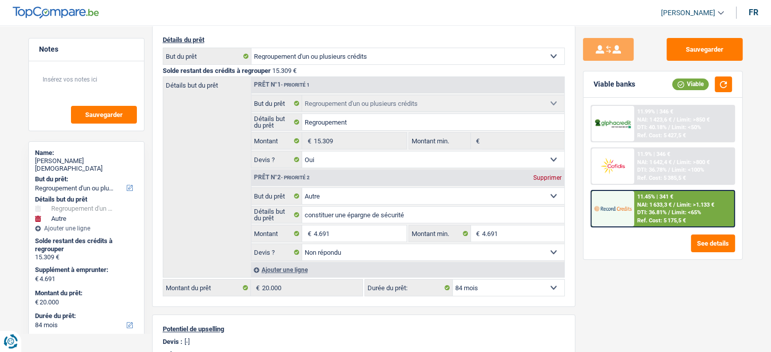
scroll to position [120, 0]
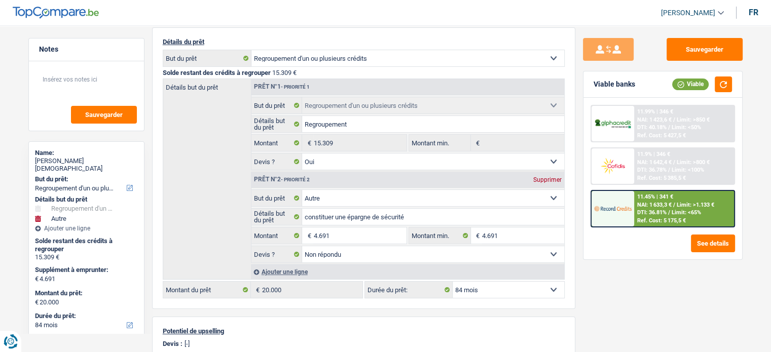
click at [661, 164] on span "NAI: 1 642,4 €" at bounding box center [655, 162] width 34 height 7
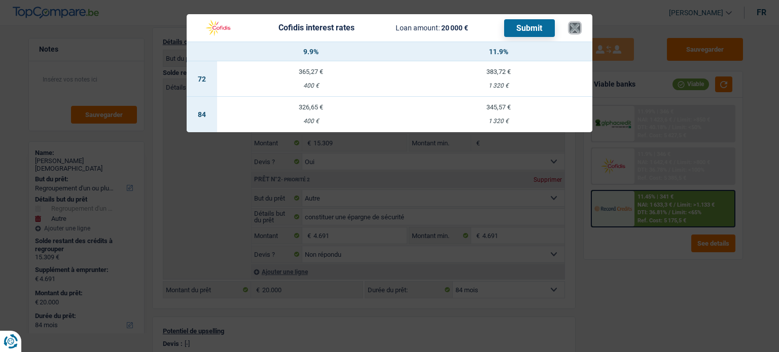
click at [573, 26] on button "×" at bounding box center [575, 28] width 11 height 10
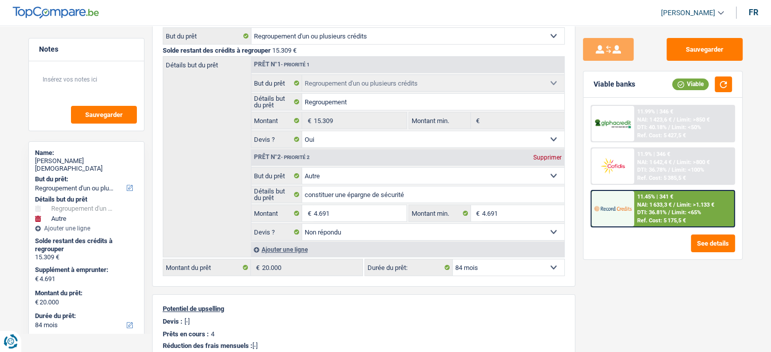
scroll to position [146, 0]
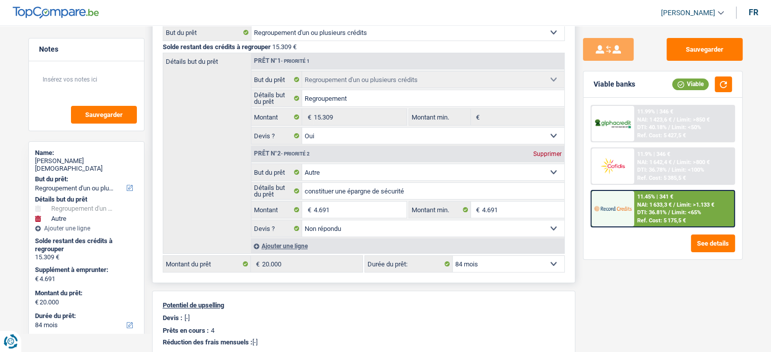
click at [501, 264] on select "12 mois 18 mois 24 mois 30 mois 36 mois 42 mois 48 mois 60 mois 72 mois 84 mois…" at bounding box center [509, 264] width 112 height 16
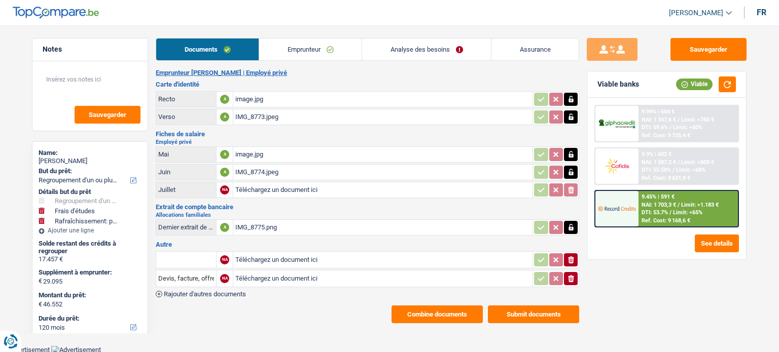
select select "refinancing"
select select "study"
select select "houseOrGarden"
select select "120"
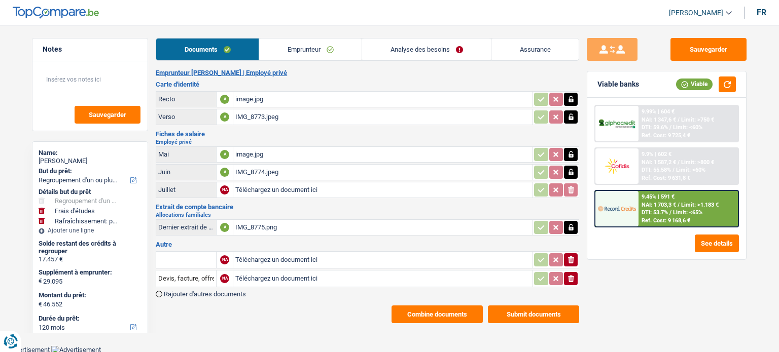
click at [149, 153] on div "Notes Sauvegarder Name: Natacha Noyez But du prêt: Confort maison: meubles, tex…" at bounding box center [89, 186] width 131 height 296
click at [418, 40] on link "Analyse des besoins" at bounding box center [426, 50] width 129 height 22
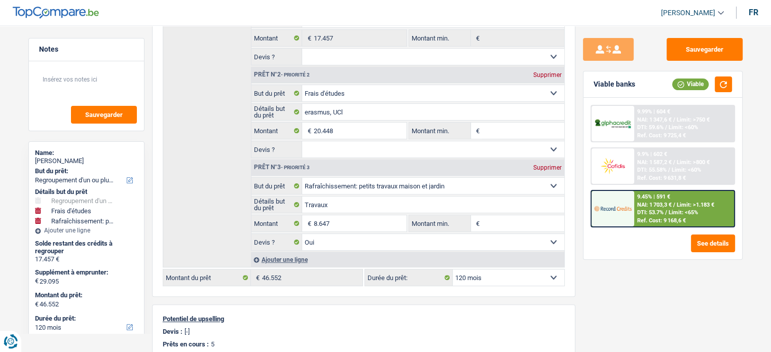
scroll to position [227, 0]
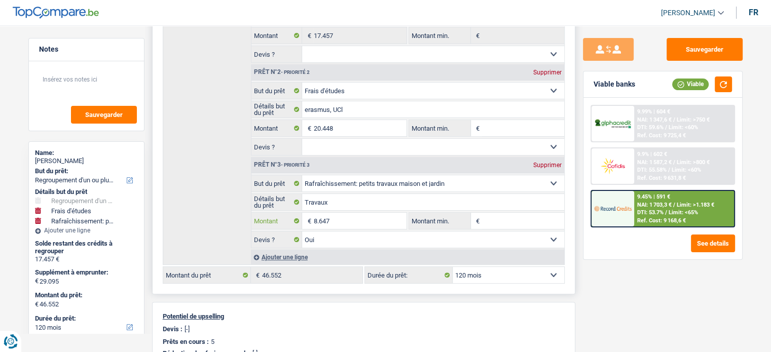
click at [349, 215] on input "8.647" at bounding box center [359, 221] width 93 height 16
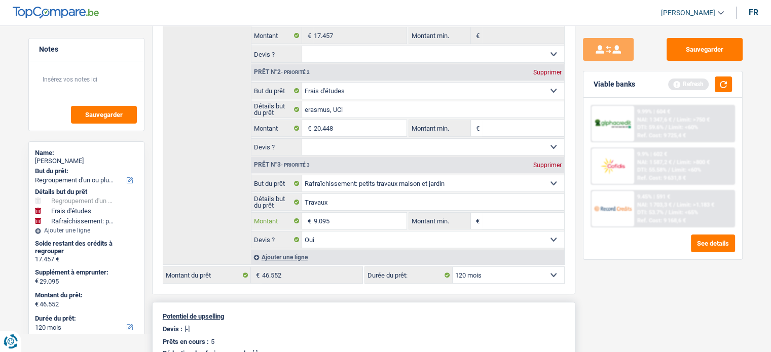
type input "9.095"
type input "29.543"
type input "47.000"
select select "144"
type input "47.000"
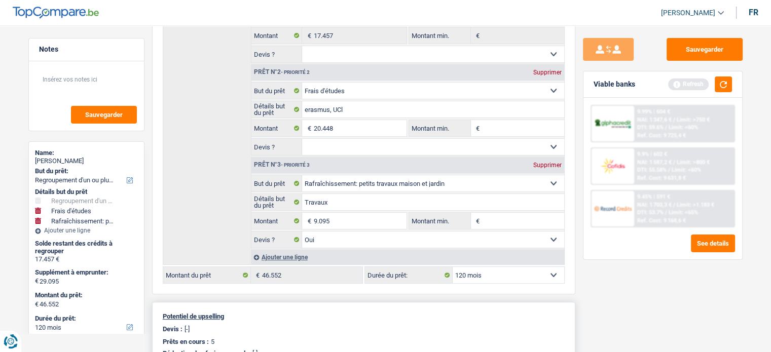
select select "144"
type input "47.000"
select select "144"
click at [483, 302] on div "Potentiel de upselling Devis : [-] Prêts en cours : 5 Réduction des frais mensu…" at bounding box center [363, 335] width 423 height 66
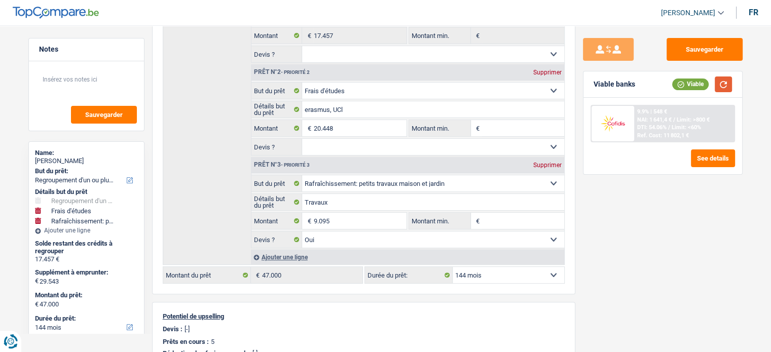
click at [725, 83] on button "button" at bounding box center [723, 85] width 17 height 16
click at [661, 125] on span "DTI: 54.06%" at bounding box center [652, 127] width 29 height 7
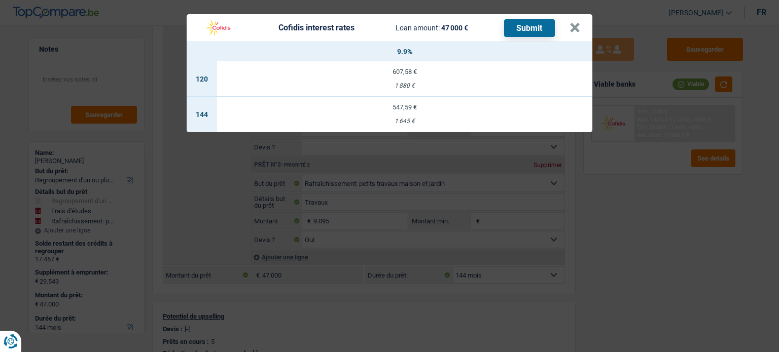
click at [397, 108] on div "547,59 €" at bounding box center [404, 107] width 375 height 7
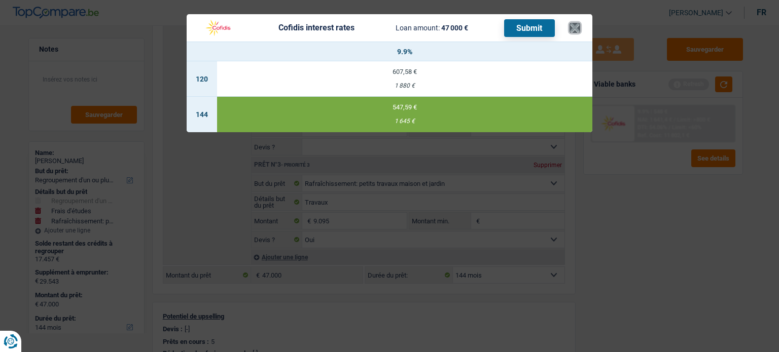
click at [574, 29] on button "×" at bounding box center [575, 28] width 11 height 10
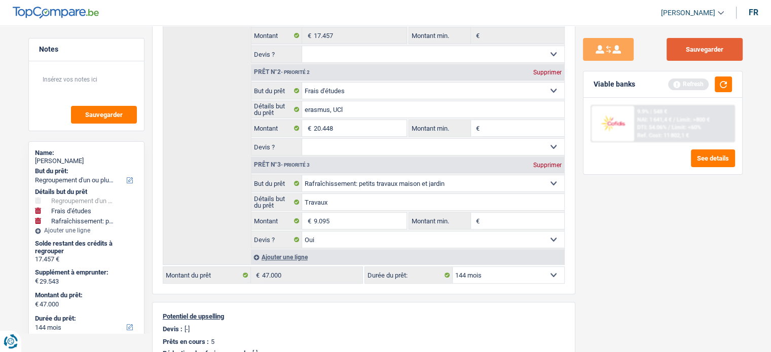
click at [684, 47] on button "Sauvegarder" at bounding box center [705, 49] width 76 height 23
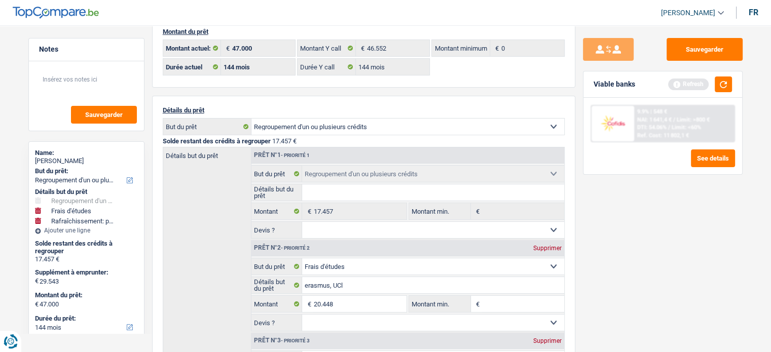
scroll to position [18, 0]
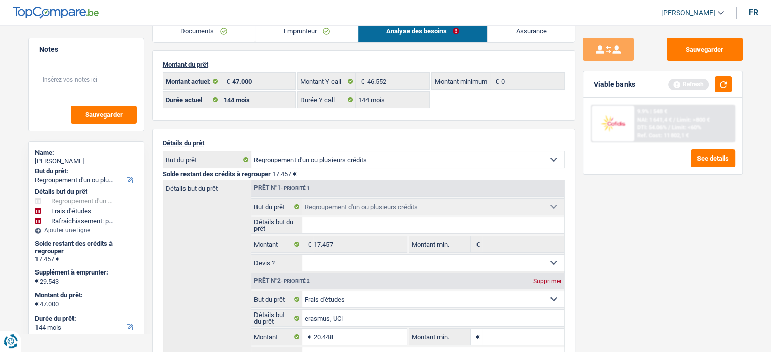
click at [546, 28] on link "Assurance" at bounding box center [531, 31] width 87 height 22
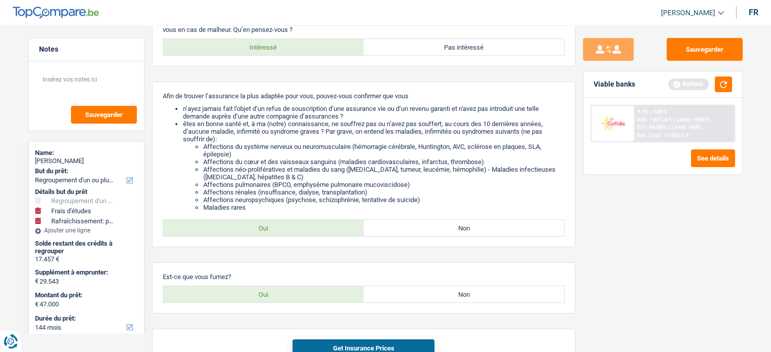
scroll to position [124, 0]
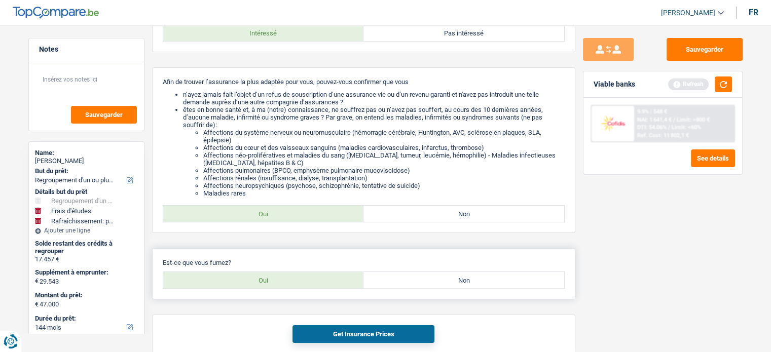
click at [425, 280] on label "Non" at bounding box center [464, 280] width 201 height 16
click at [425, 280] on input "Non" at bounding box center [464, 280] width 201 height 16
radio input "true"
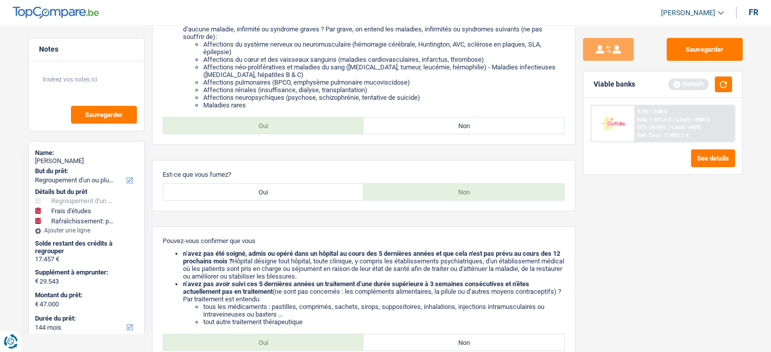
scroll to position [224, 0]
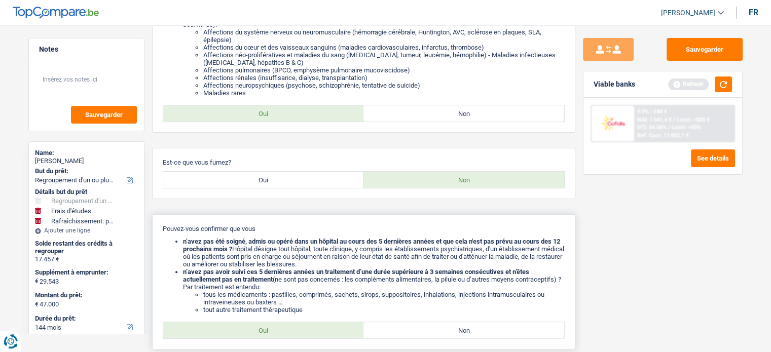
click at [274, 336] on label "Oui" at bounding box center [263, 331] width 201 height 16
click at [274, 336] on input "Oui" at bounding box center [263, 331] width 201 height 16
radio input "true"
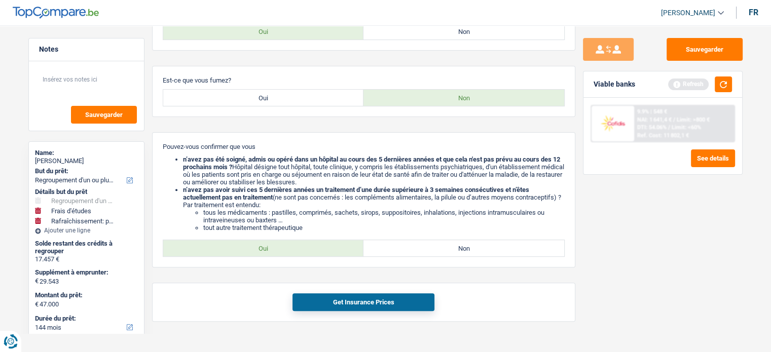
scroll to position [323, 0]
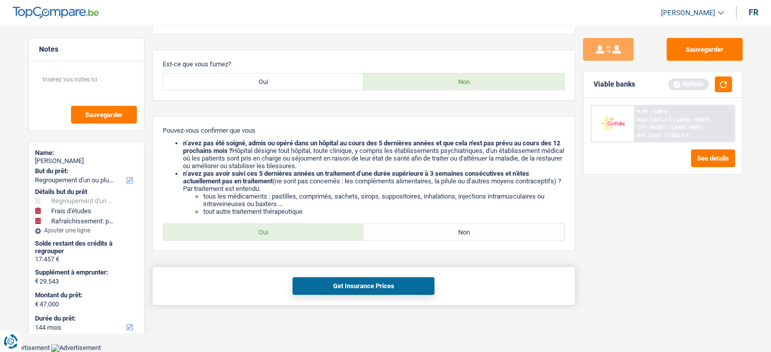
click at [420, 281] on button "Get Insurance Prices" at bounding box center [364, 286] width 142 height 18
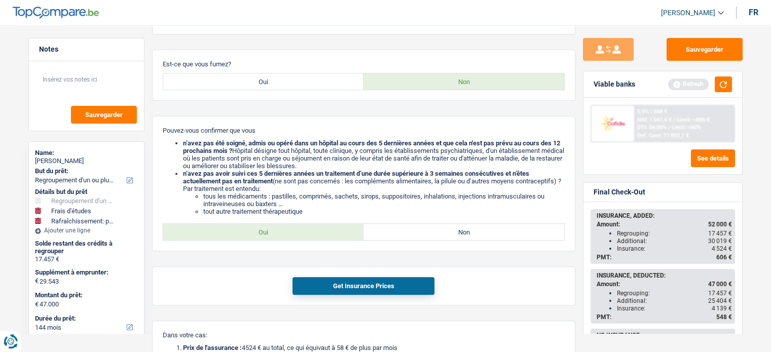
click at [750, 241] on div "Sauvegarder Viable banks Refresh 9.9% | 548 € NAI: 1 641,4 € / Limit: >800 € DT…" at bounding box center [663, 186] width 175 height 296
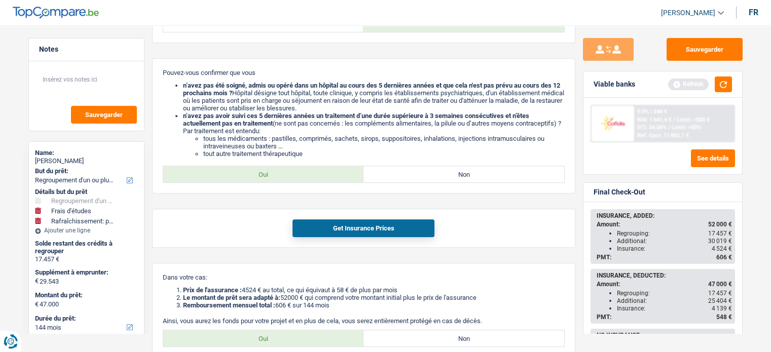
scroll to position [378, 0]
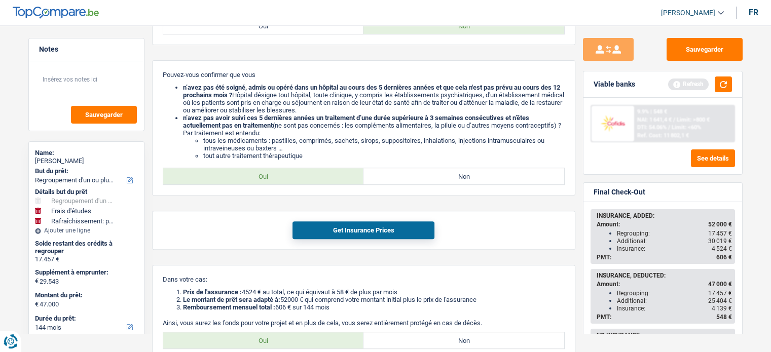
click at [751, 289] on div "Sauvegarder Viable banks Refresh 9.9% | 548 € NAI: 1 641,4 € / Limit: >800 € DT…" at bounding box center [663, 36] width 175 height 752
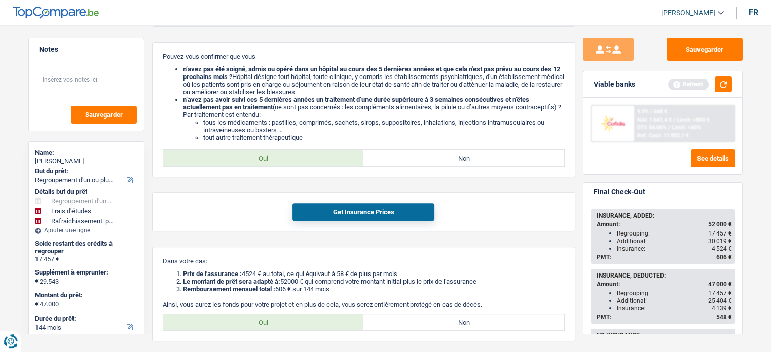
scroll to position [399, 0]
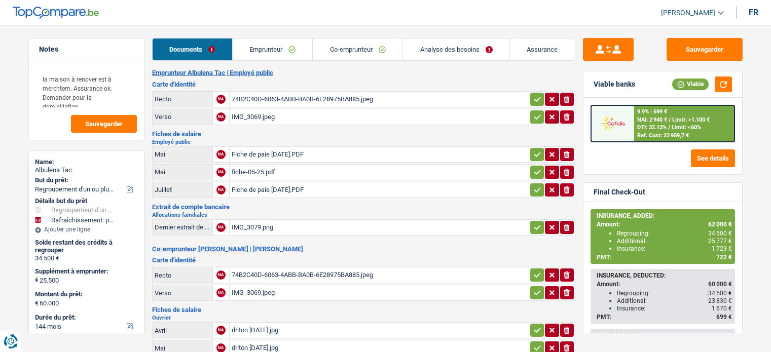
select select "refinancing"
select select "houseOrGarden"
select select "144"
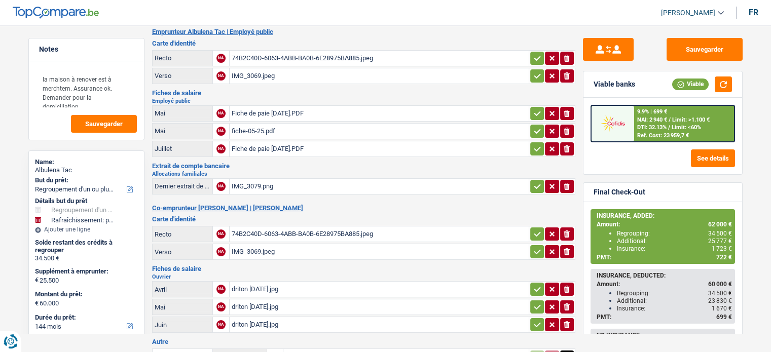
scroll to position [43, 0]
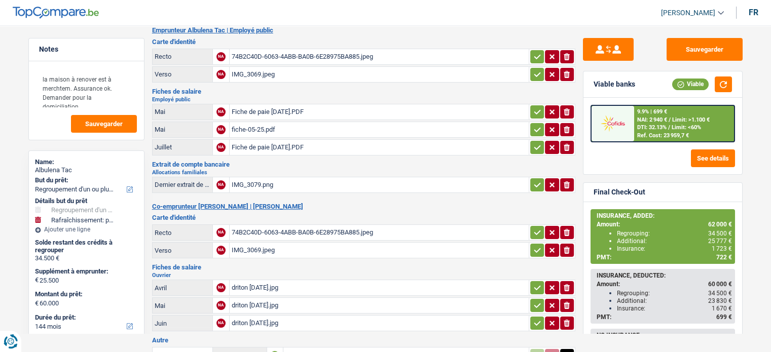
click at [741, 270] on div "INSURANCE, ADDED: Amount: 62 000 € Regrouping: 34 500 € Additional: 25 777 € In…" at bounding box center [663, 296] width 159 height 189
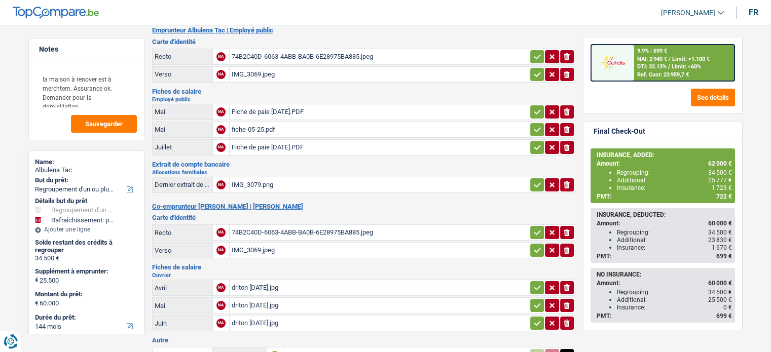
scroll to position [0, 0]
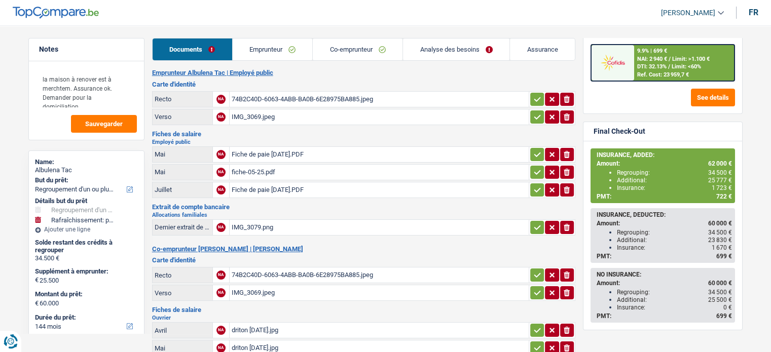
click at [540, 58] on link "Assurance" at bounding box center [542, 50] width 65 height 22
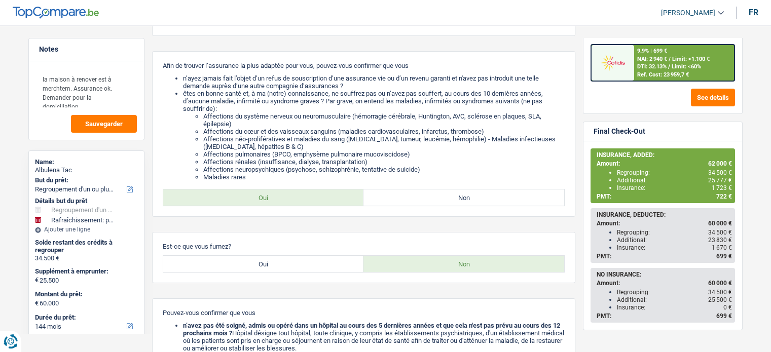
scroll to position [150, 0]
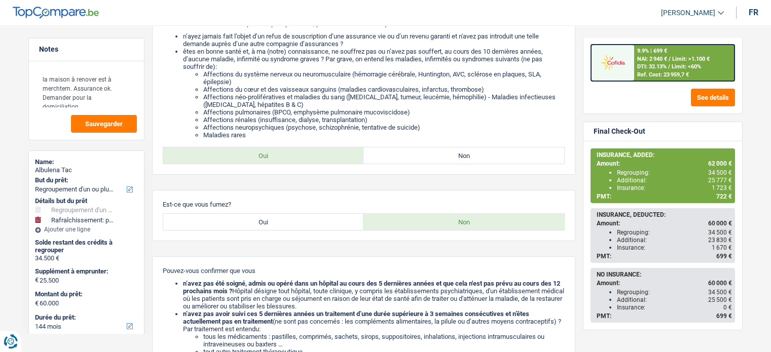
scroll to position [191, 0]
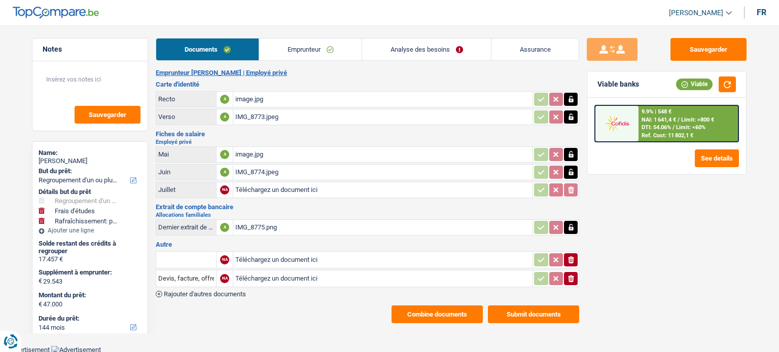
select select "refinancing"
select select "study"
select select "houseOrGarden"
select select "144"
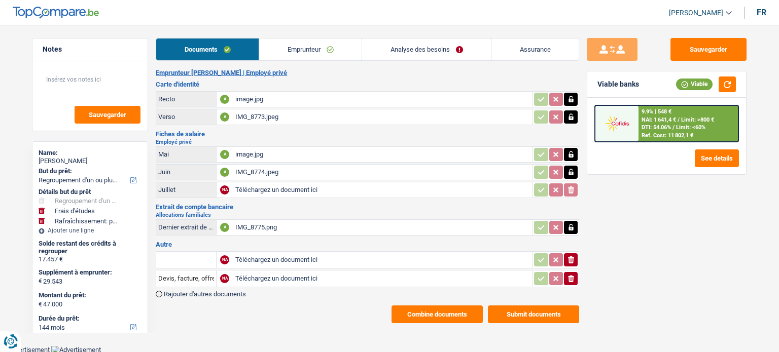
click at [75, 159] on div "Natacha Noyez" at bounding box center [90, 161] width 103 height 8
copy div "Natacha Noyez"
click at [310, 40] on link "Emprunteur" at bounding box center [310, 50] width 102 height 22
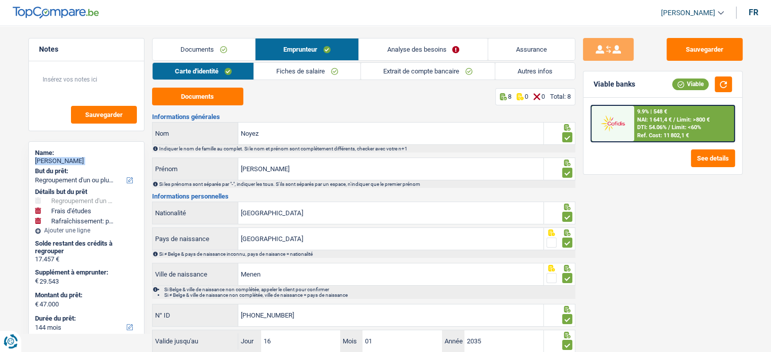
click at [523, 77] on link "Autres infos" at bounding box center [536, 71] width 80 height 17
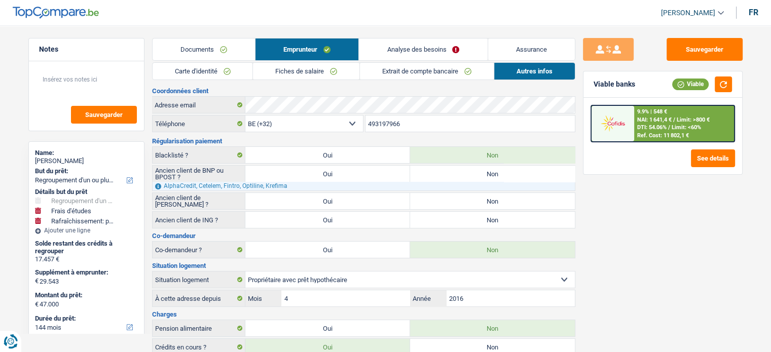
click at [391, 125] on input "493197966" at bounding box center [470, 124] width 209 height 16
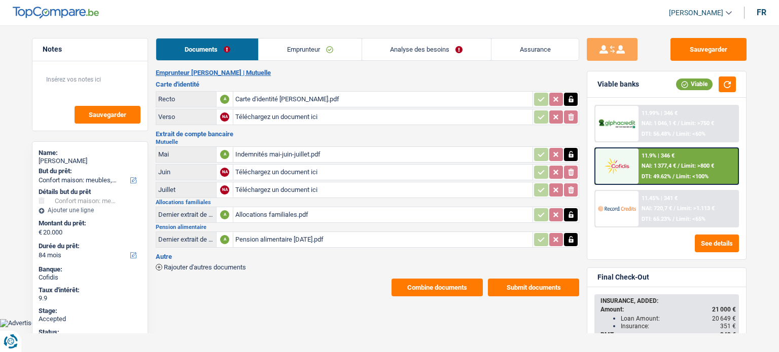
select select "household"
select select "84"
select select "32"
select select "single"
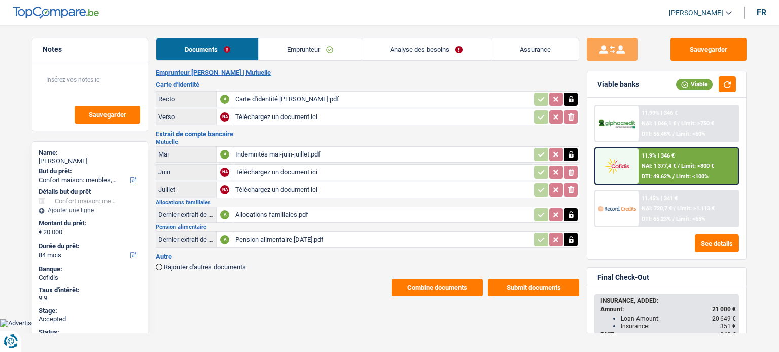
select select "ownerWithMortgage"
select select "BE"
select select "mortgage"
select select "240"
select select "cardOrCredit"
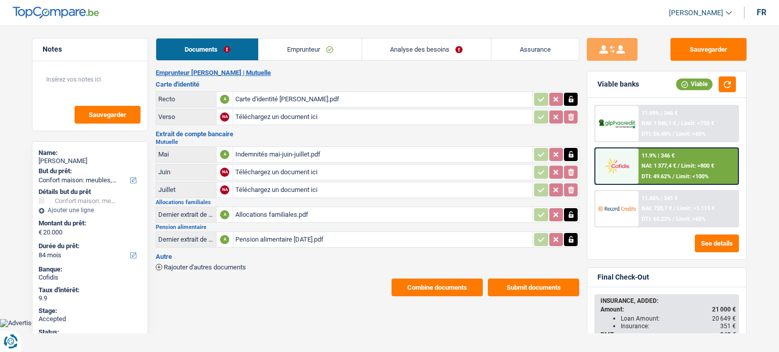
click at [325, 47] on link "Emprunteur" at bounding box center [310, 50] width 102 height 22
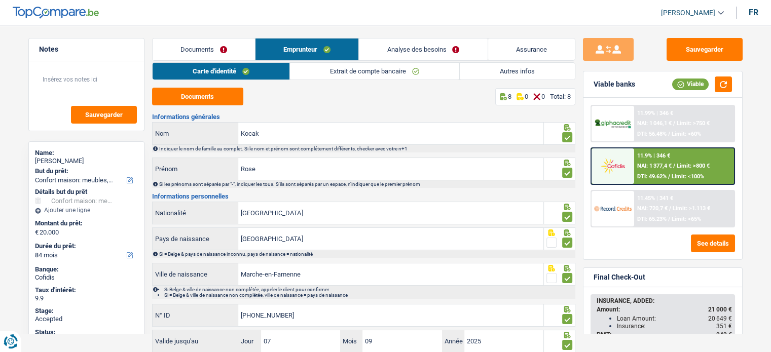
click at [518, 47] on link "Assurance" at bounding box center [531, 50] width 87 height 22
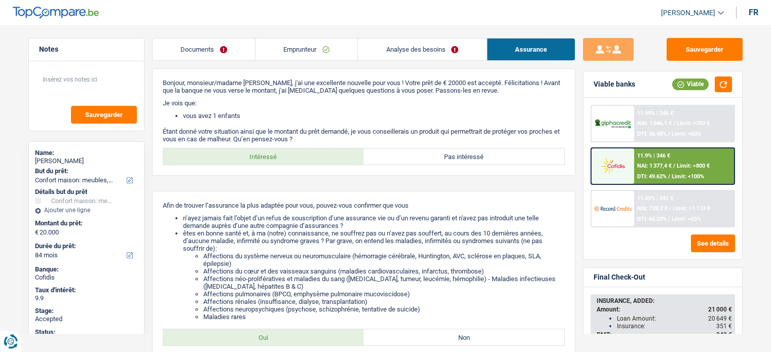
click at [310, 48] on link "Emprunteur" at bounding box center [307, 50] width 102 height 22
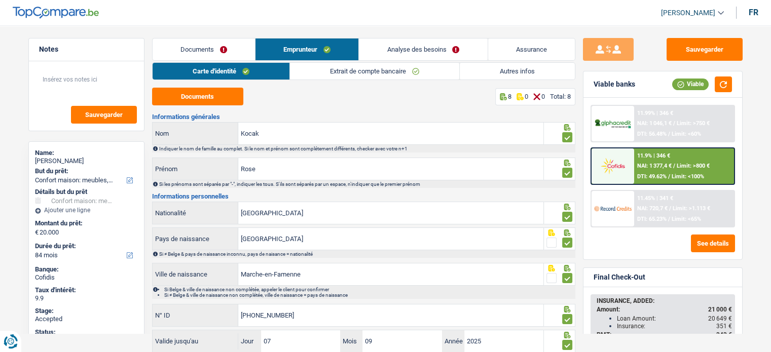
click at [488, 68] on link "Autres infos" at bounding box center [517, 71] width 115 height 17
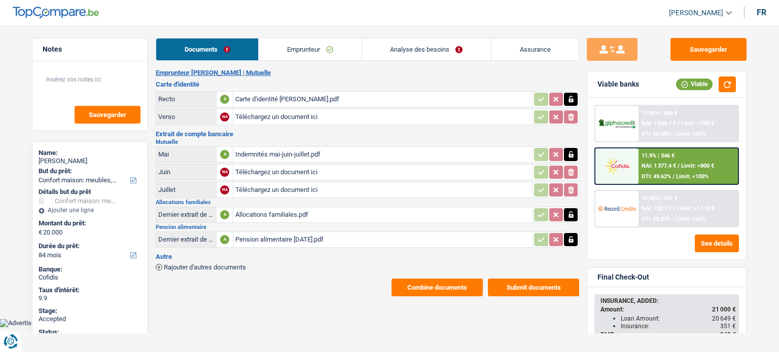
select select "household"
select select "84"
click at [433, 49] on link "Analyse des besoins" at bounding box center [426, 50] width 129 height 22
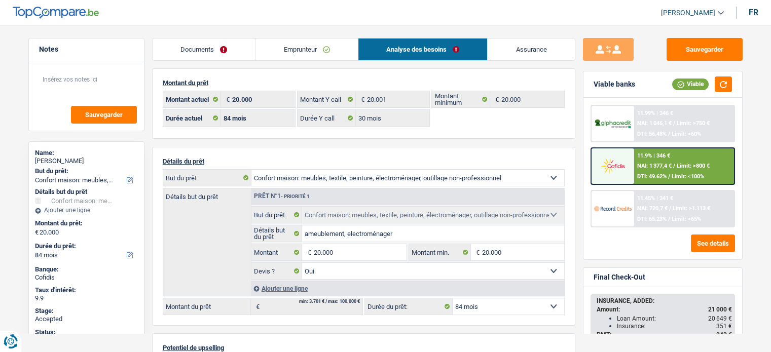
click at [18, 249] on main "Notes Sauvegarder Name: Rose Kocak But du prêt: Confort maison: meubles, textil…" at bounding box center [385, 319] width 771 height 609
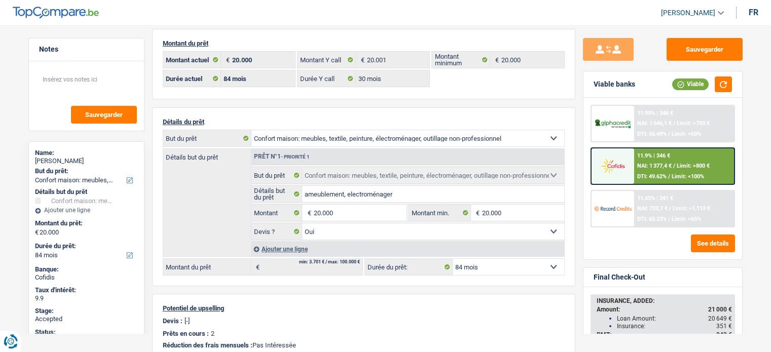
scroll to position [41, 0]
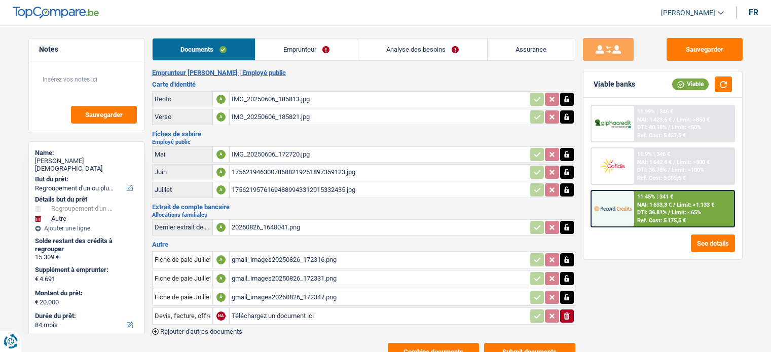
select select "refinancing"
select select "other"
select select "84"
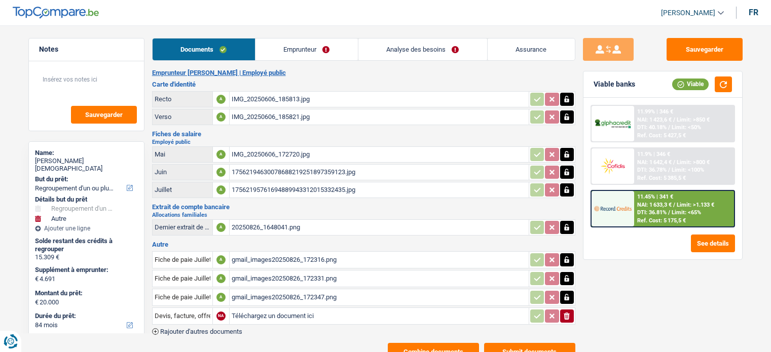
select select "84"
select select "refinancing"
select select "yes"
select select "other"
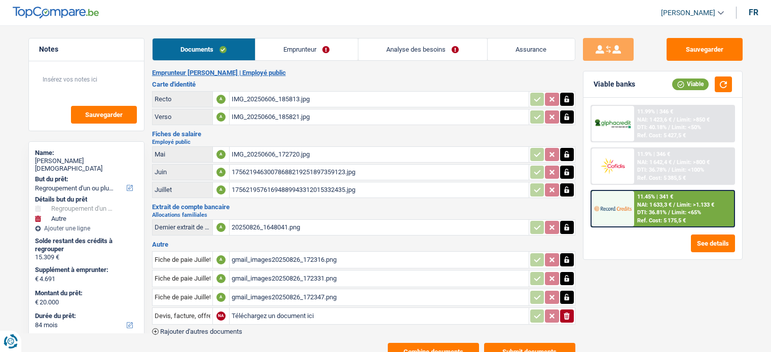
select select "not_answered"
select select "84"
click at [414, 46] on link "Analyse des besoins" at bounding box center [423, 50] width 129 height 22
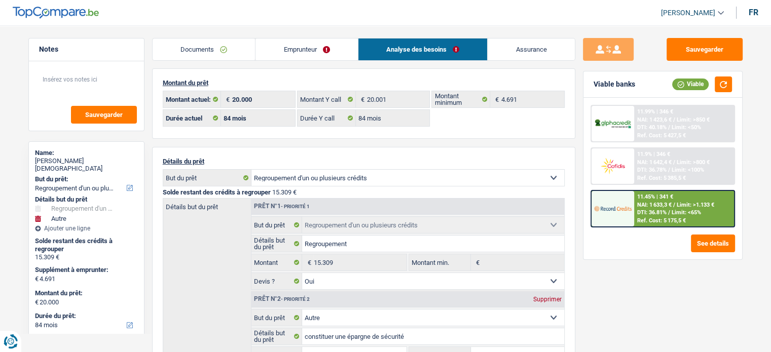
click at [309, 47] on link "Emprunteur" at bounding box center [307, 50] width 102 height 22
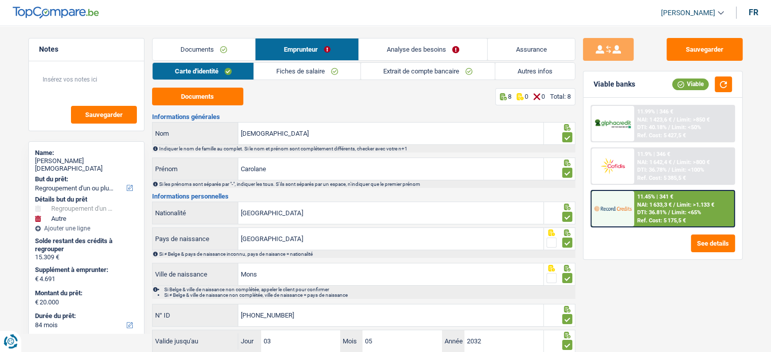
click at [238, 50] on link "Documents" at bounding box center [204, 50] width 103 height 22
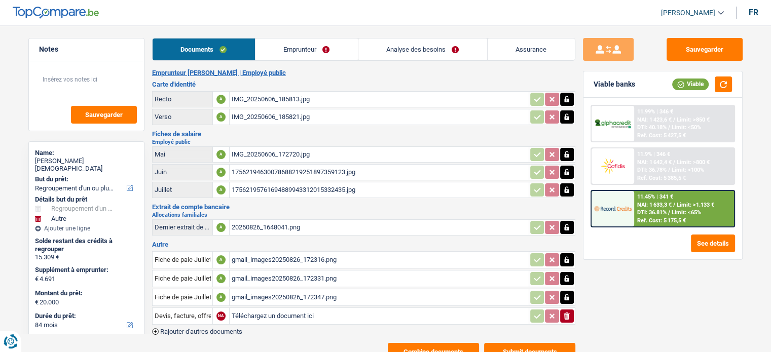
click at [259, 184] on div "17562195761694889943312015332435.jpg" at bounding box center [379, 190] width 295 height 15
click at [69, 162] on div "Carolane Dieu" at bounding box center [86, 165] width 103 height 16
copy div "Dieu"
click at [263, 225] on div "20250826_1648041.png" at bounding box center [379, 227] width 295 height 15
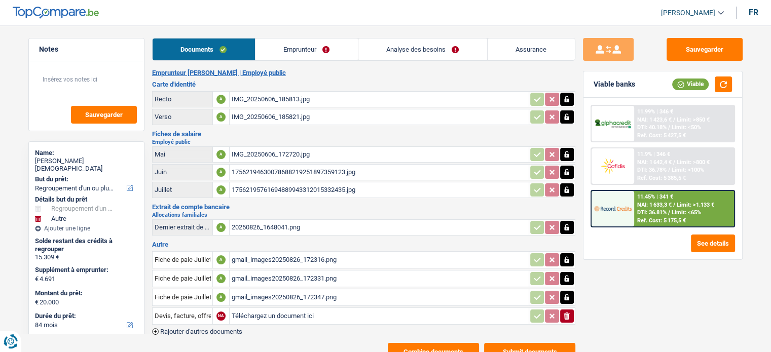
click at [17, 227] on main "Notes Sauvegarder Name: Carolane Dieu But du prêt: Confort maison: meubles, tex…" at bounding box center [385, 199] width 771 height 369
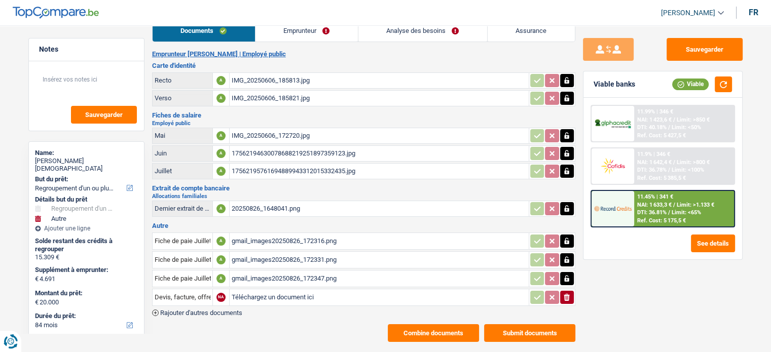
scroll to position [20, 0]
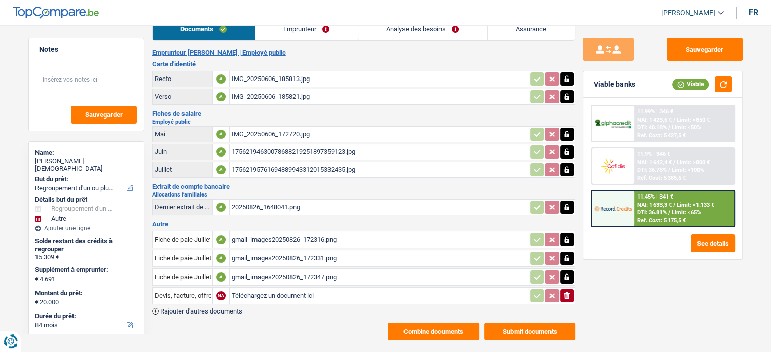
click at [20, 208] on main "Notes Sauvegarder Name: Carolane Dieu But du prêt: Confort maison: meubles, tex…" at bounding box center [385, 179] width 771 height 369
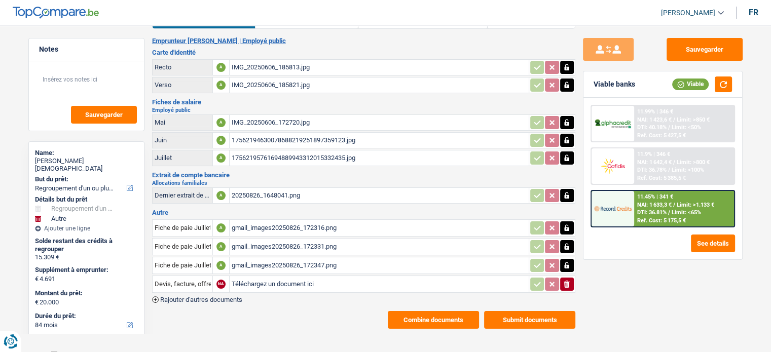
scroll to position [32, 0]
click at [142, 247] on div "Name: Carolane Dieu But du prêt: Confort maison: meubles, textile, peinture, él…" at bounding box center [86, 338] width 116 height 393
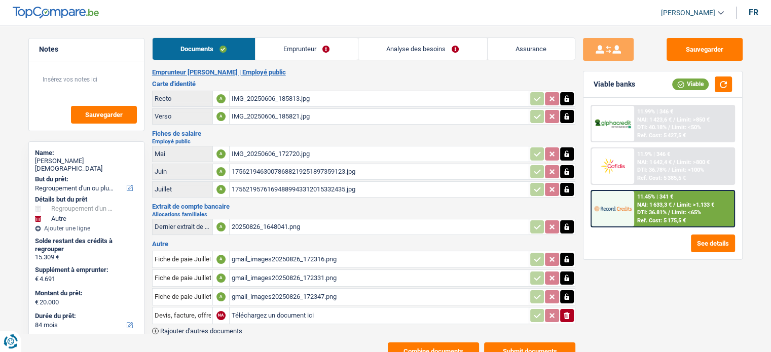
scroll to position [0, 0]
click at [415, 50] on link "Analyse des besoins" at bounding box center [423, 50] width 129 height 22
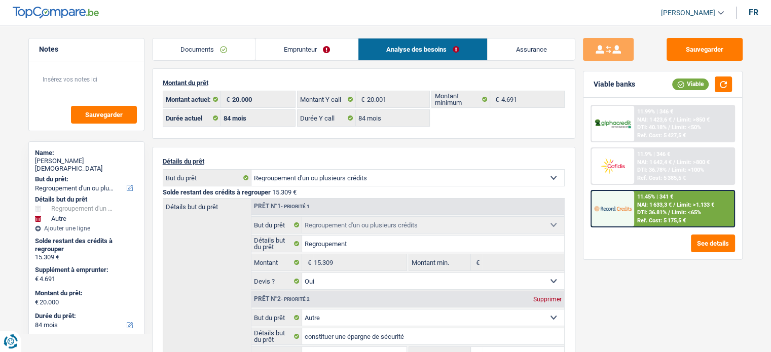
click at [579, 207] on div "Sauvegarder Viable banks Viable 11.99% | 346 € NAI: 1 423,6 € / Limit: >850 € D…" at bounding box center [663, 186] width 175 height 296
click at [308, 44] on link "Emprunteur" at bounding box center [307, 50] width 102 height 22
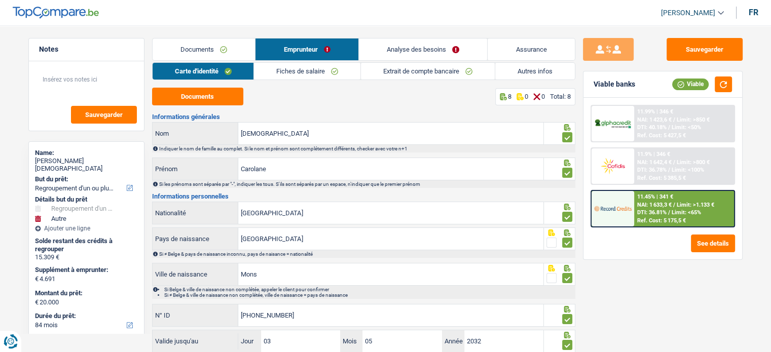
click at [211, 51] on link "Documents" at bounding box center [204, 50] width 103 height 22
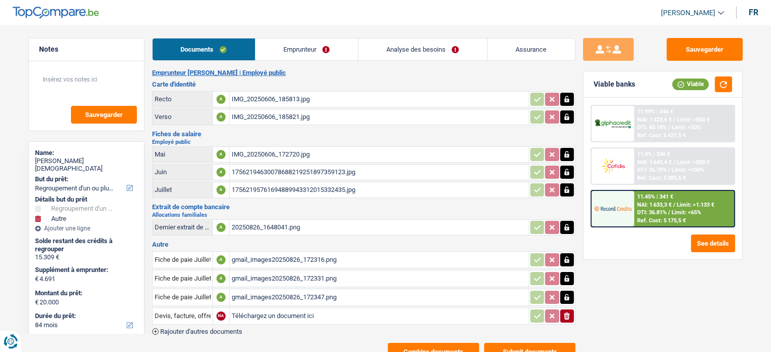
click at [454, 343] on button "Combine documents" at bounding box center [433, 352] width 91 height 18
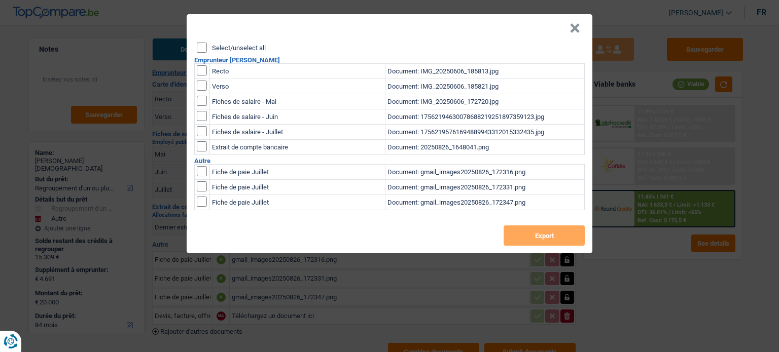
click at [202, 43] on input "Select/unselect all" at bounding box center [202, 48] width 10 height 10
checkbox input "true"
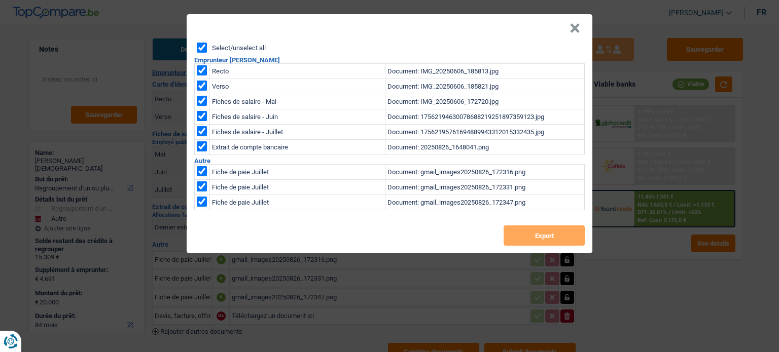
checkbox input "true"
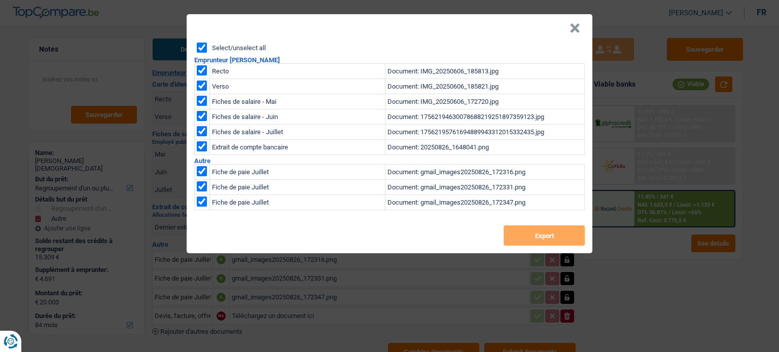
checkbox input "true"
click at [535, 236] on button "Export" at bounding box center [544, 236] width 81 height 20
click at [574, 31] on button "×" at bounding box center [575, 28] width 11 height 10
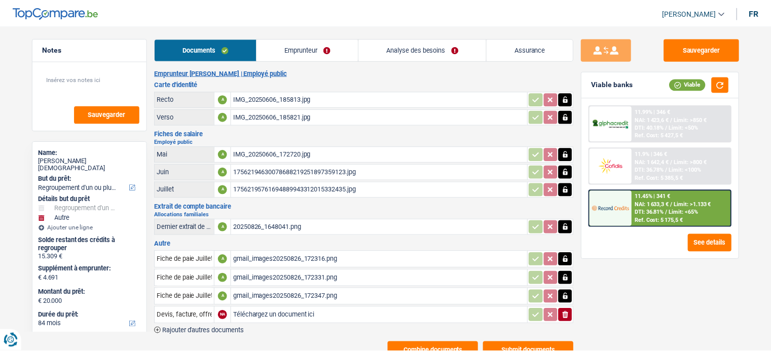
scroll to position [2, 0]
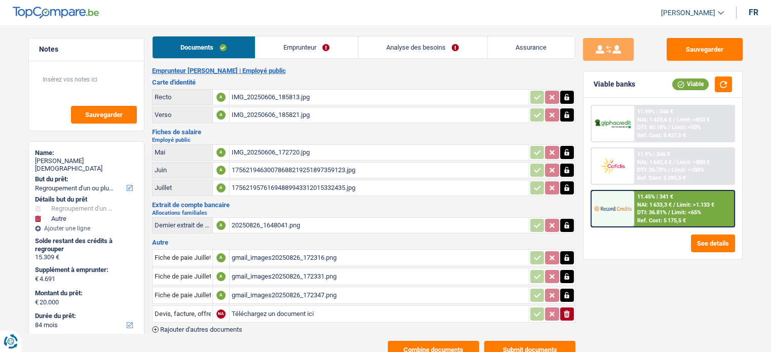
click at [307, 46] on link "Emprunteur" at bounding box center [307, 48] width 102 height 22
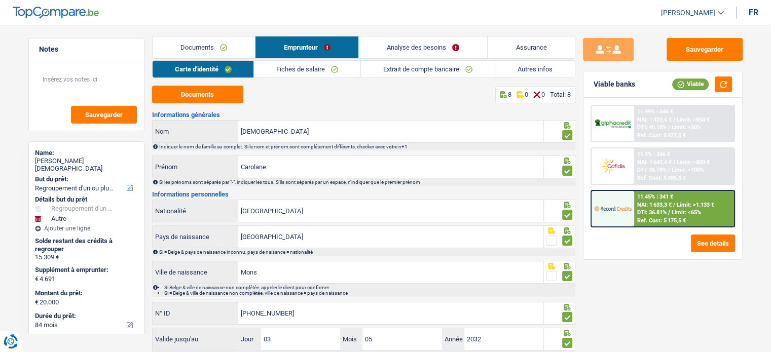
click at [525, 71] on link "Autres infos" at bounding box center [536, 69] width 80 height 17
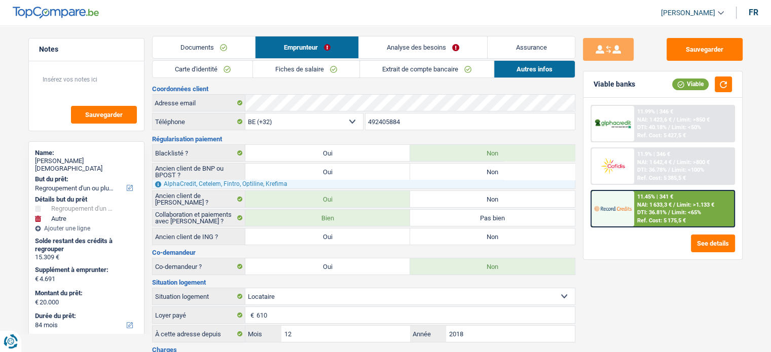
click at [278, 67] on link "Fiches de salaire" at bounding box center [306, 69] width 107 height 17
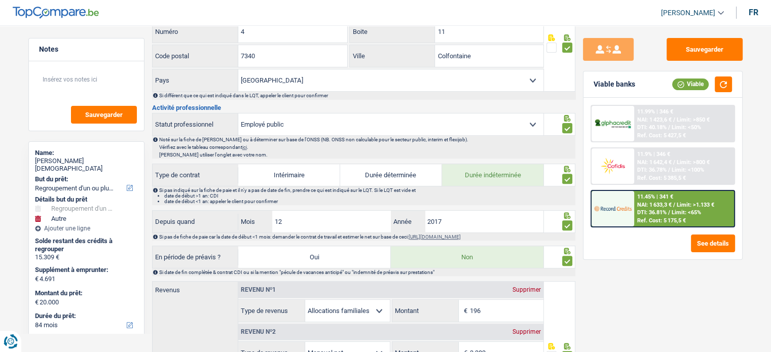
scroll to position [353, 0]
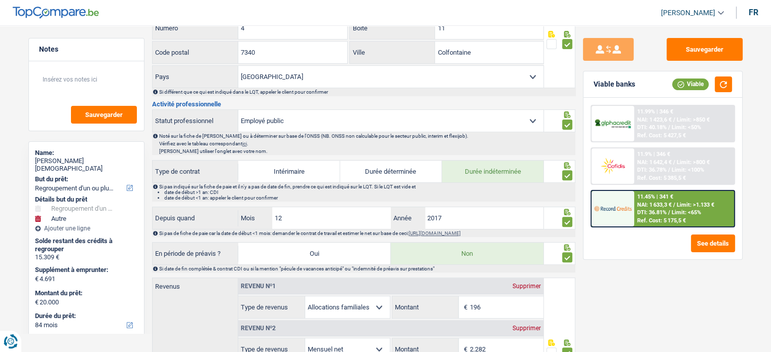
click at [27, 215] on div "Notes Sauvegarder Name: Carolane Dieu But du prêt: Confort maison: meubles, tex…" at bounding box center [86, 186] width 131 height 296
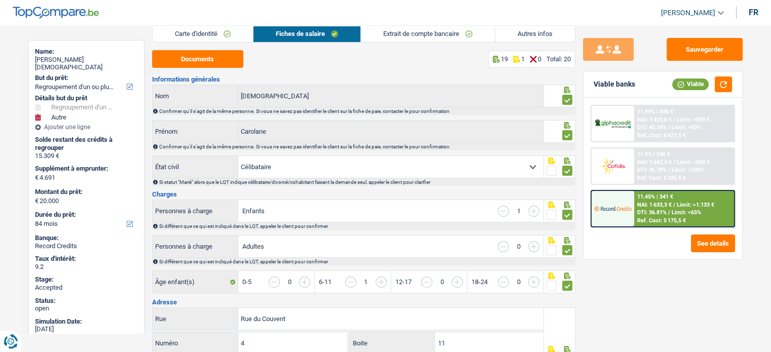
scroll to position [15, 0]
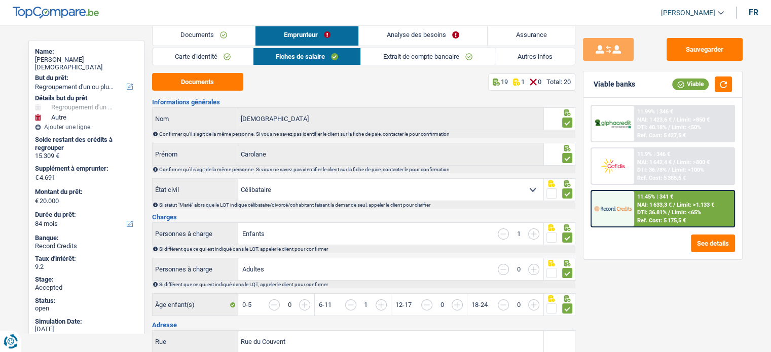
click at [453, 38] on link "Analyse des besoins" at bounding box center [423, 35] width 129 height 22
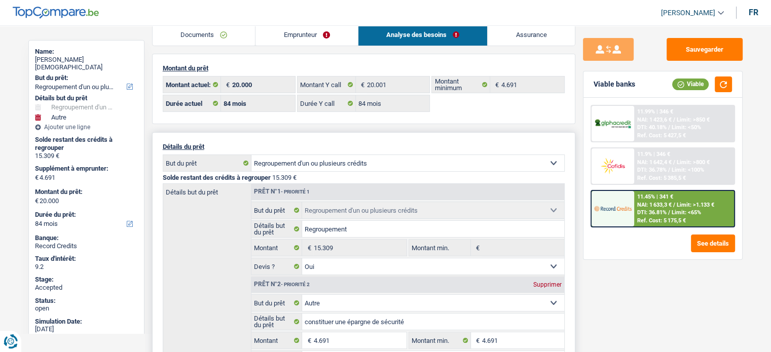
click at [202, 247] on div "Détails but du prêt Prêt n°1 - Priorité 1 Confort maison: meubles, textile, pei…" at bounding box center [364, 284] width 402 height 201
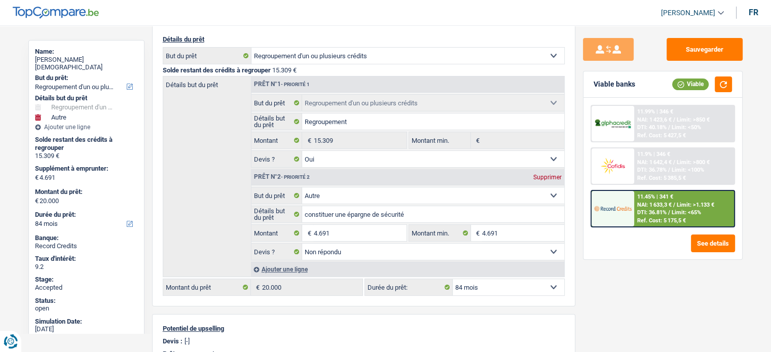
scroll to position [127, 0]
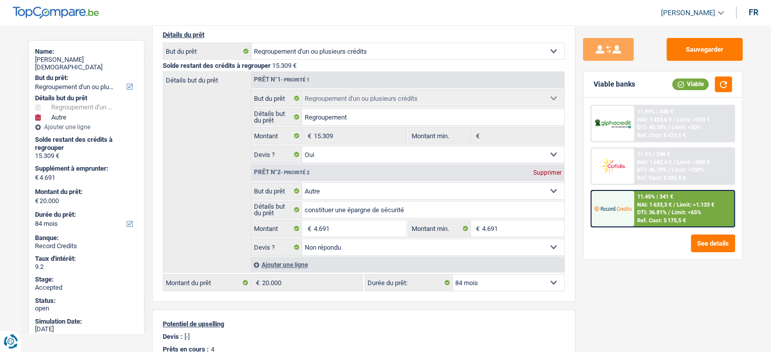
click at [16, 194] on main "Notes Sauvegarder Name: Carolane Dieu But du prêt: Confort maison: meubles, tex…" at bounding box center [385, 244] width 771 height 712
click at [573, 221] on div "Détails du prêt Confort maison: meubles, textile, peinture, électroménager, out…" at bounding box center [363, 161] width 423 height 282
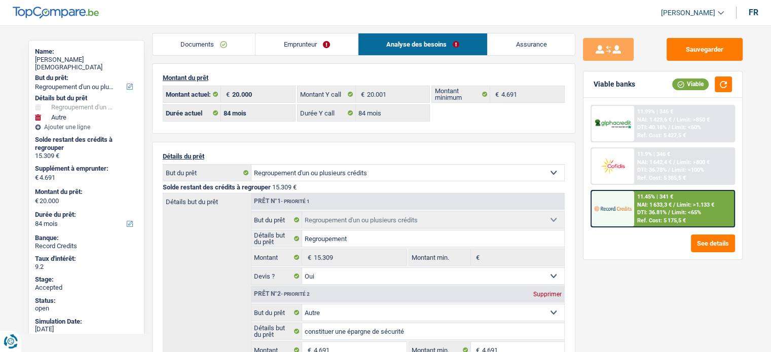
scroll to position [0, 0]
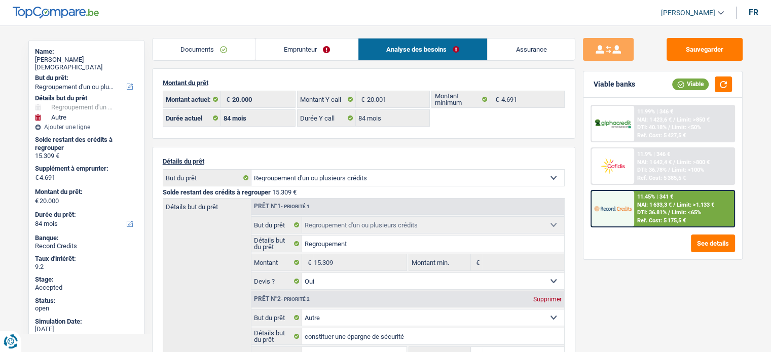
click at [181, 57] on link "Documents" at bounding box center [204, 50] width 103 height 22
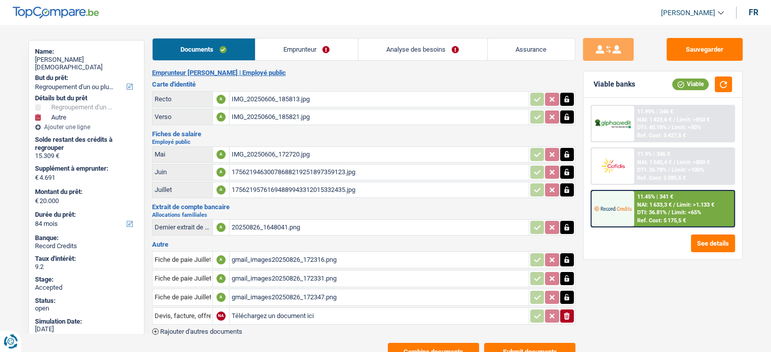
click at [431, 45] on link "Analyse des besoins" at bounding box center [423, 50] width 129 height 22
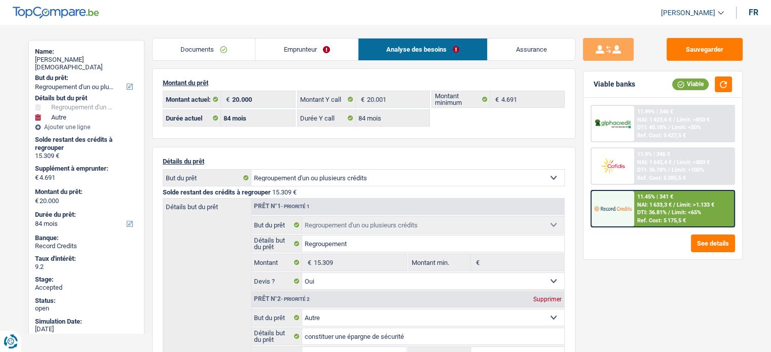
click at [308, 46] on link "Emprunteur" at bounding box center [307, 50] width 102 height 22
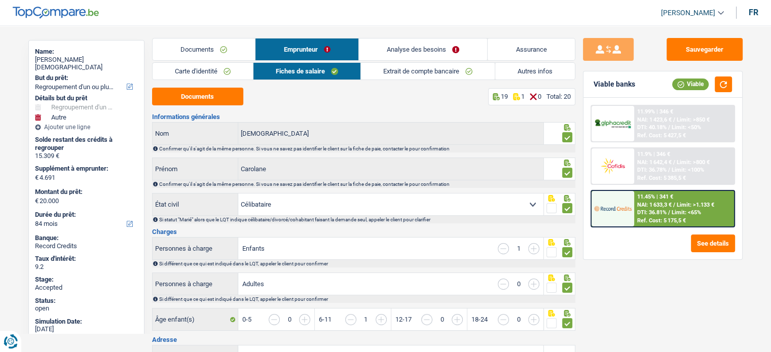
click at [208, 70] on link "Carte d'identité" at bounding box center [203, 71] width 100 height 17
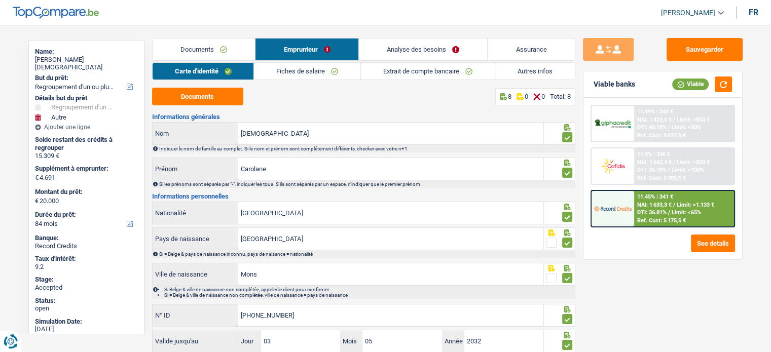
click at [520, 67] on link "Autres infos" at bounding box center [536, 71] width 80 height 17
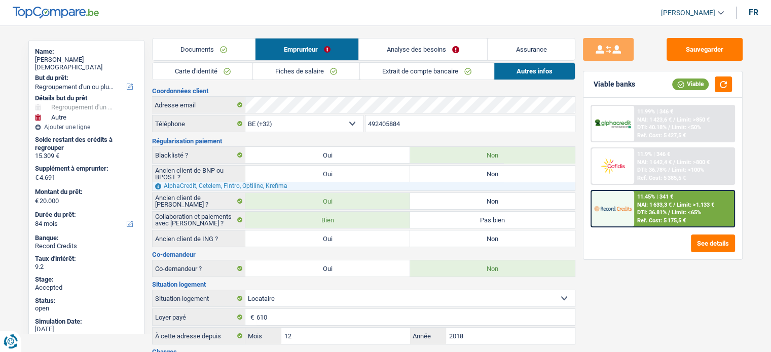
click at [65, 59] on div "Carolane Dieu" at bounding box center [86, 64] width 103 height 16
copy div "Carolane Dieu"
click at [392, 127] on input "492405884" at bounding box center [470, 124] width 209 height 16
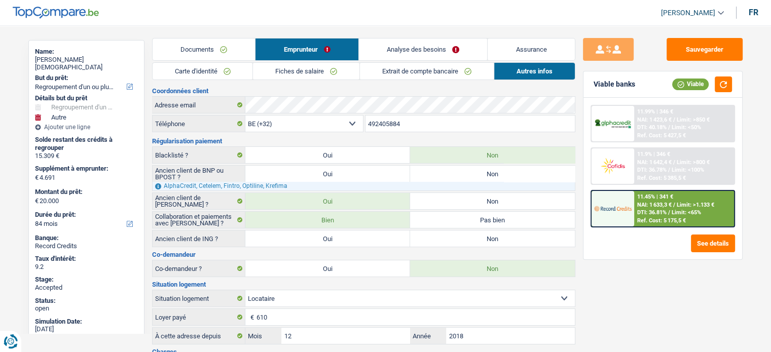
click at [392, 127] on input "492405884" at bounding box center [470, 124] width 209 height 16
drag, startPoint x: 80, startPoint y: 55, endPoint x: 40, endPoint y: 58, distance: 39.7
click at [40, 58] on div "Carolane Dieu" at bounding box center [86, 64] width 103 height 16
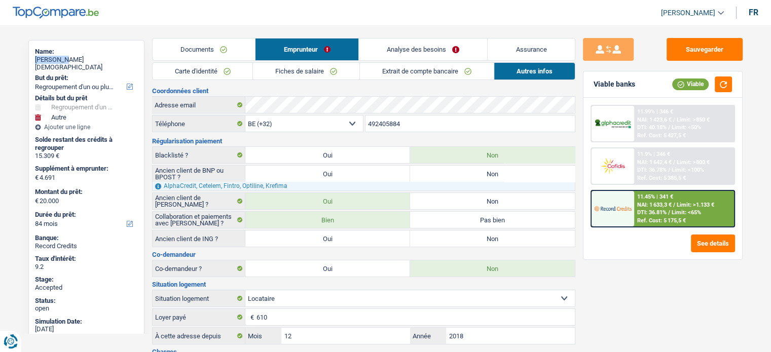
click at [40, 58] on div "Carolane Dieu" at bounding box center [86, 64] width 103 height 16
copy div "Carolane Dieu"
click at [393, 123] on input "492405884" at bounding box center [470, 124] width 209 height 16
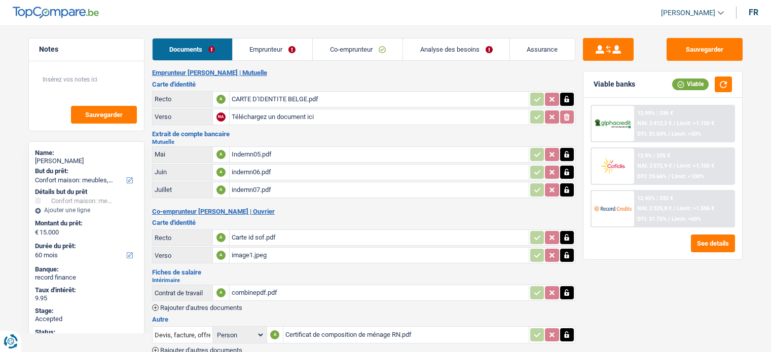
select select "household"
select select "60"
click at [65, 158] on div "[PERSON_NAME]" at bounding box center [86, 161] width 103 height 8
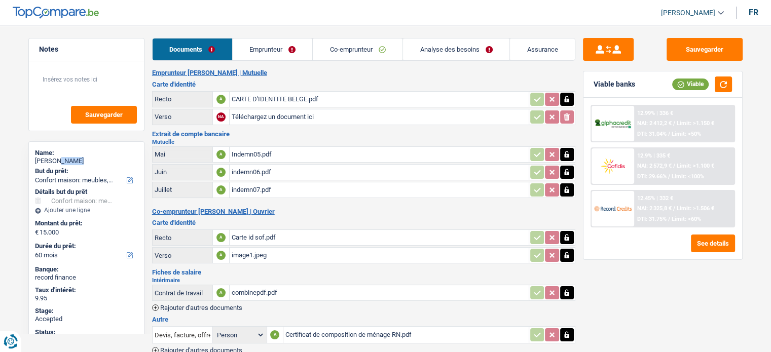
copy div "Hdioud"
select select "household"
select select "60"
